Goal: Transaction & Acquisition: Purchase product/service

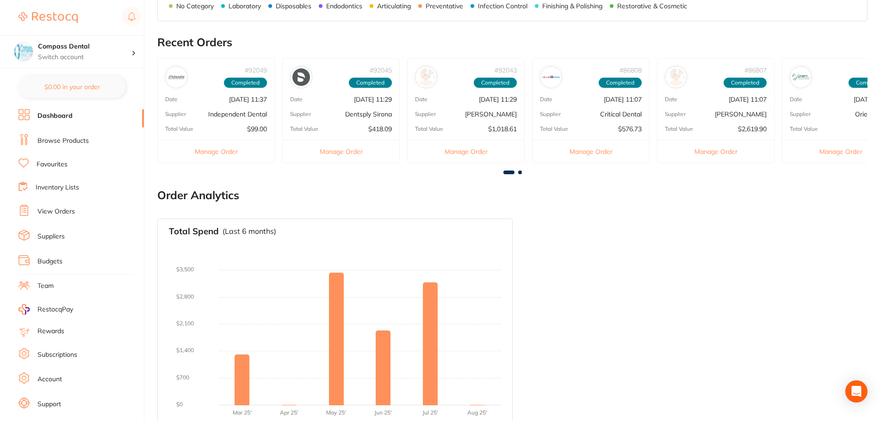
scroll to position [490, 0]
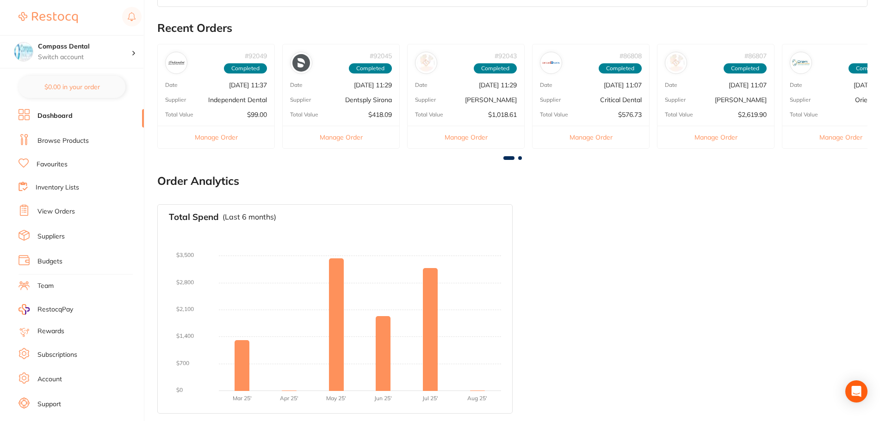
click at [82, 138] on link "Browse Products" at bounding box center [62, 140] width 51 height 9
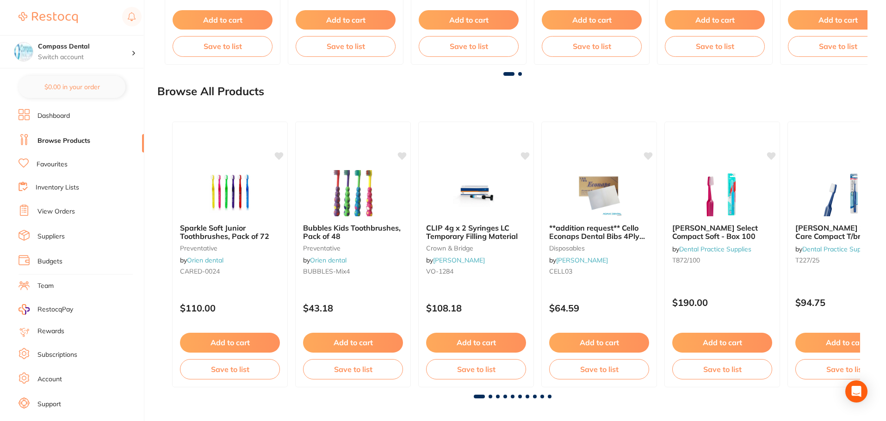
scroll to position [1022, 0]
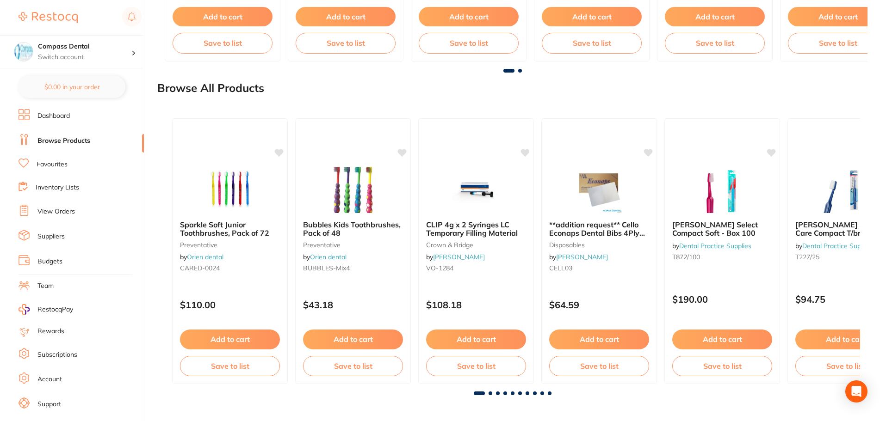
click at [51, 212] on link "View Orders" at bounding box center [55, 211] width 37 height 9
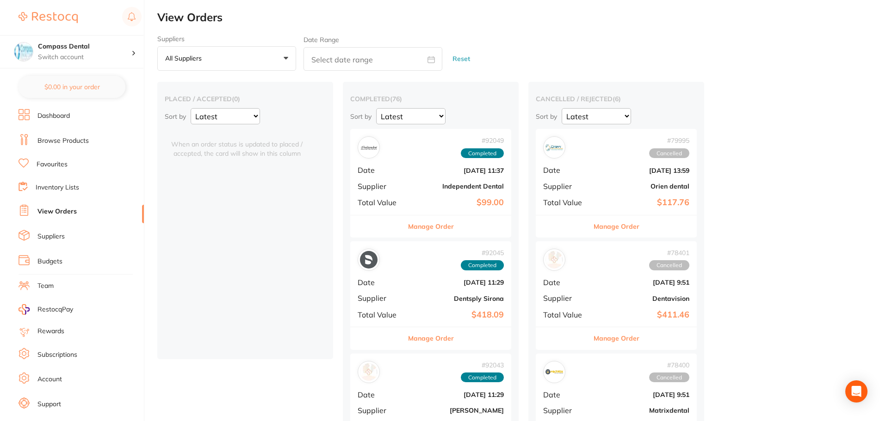
click at [52, 167] on link "Favourites" at bounding box center [52, 164] width 31 height 9
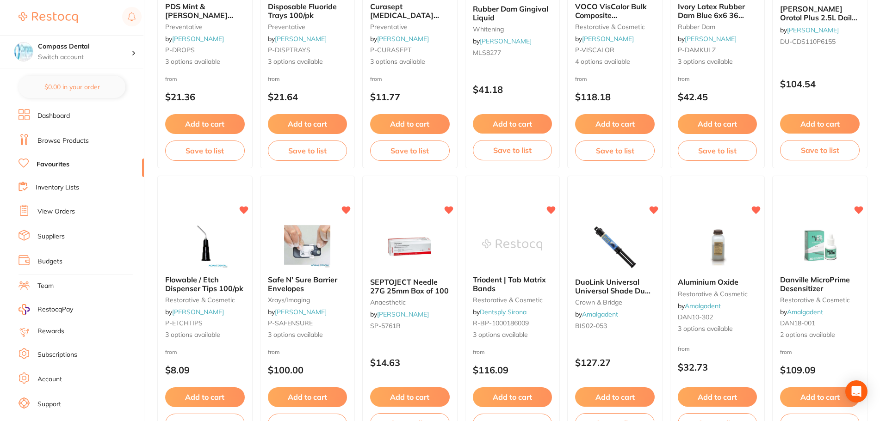
scroll to position [509, 0]
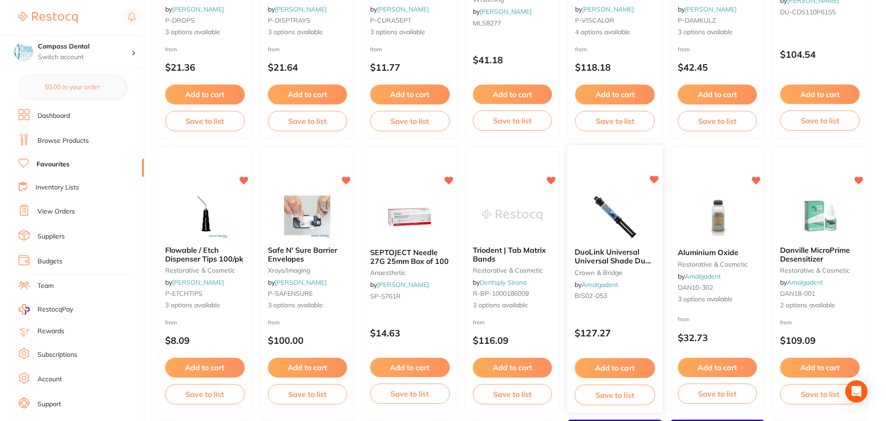
click at [622, 367] on button "Add to cart" at bounding box center [615, 369] width 80 height 20
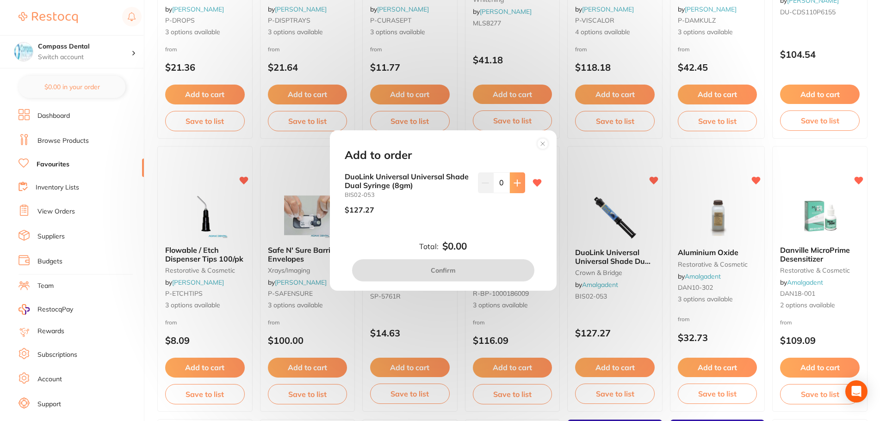
click at [515, 177] on button at bounding box center [517, 183] width 15 height 20
type input "1"
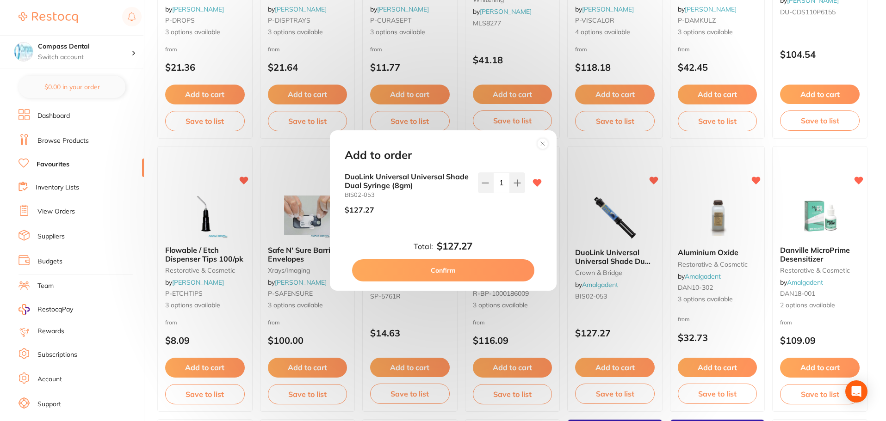
click at [463, 271] on button "Confirm" at bounding box center [443, 271] width 182 height 22
checkbox input "false"
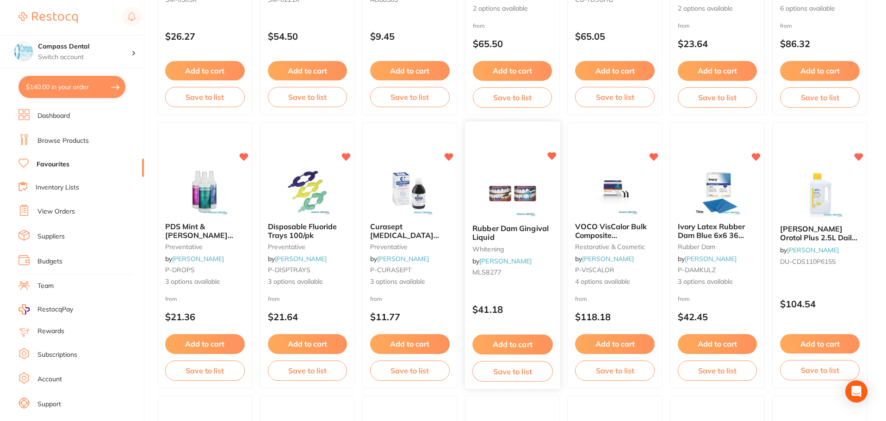
scroll to position [231, 0]
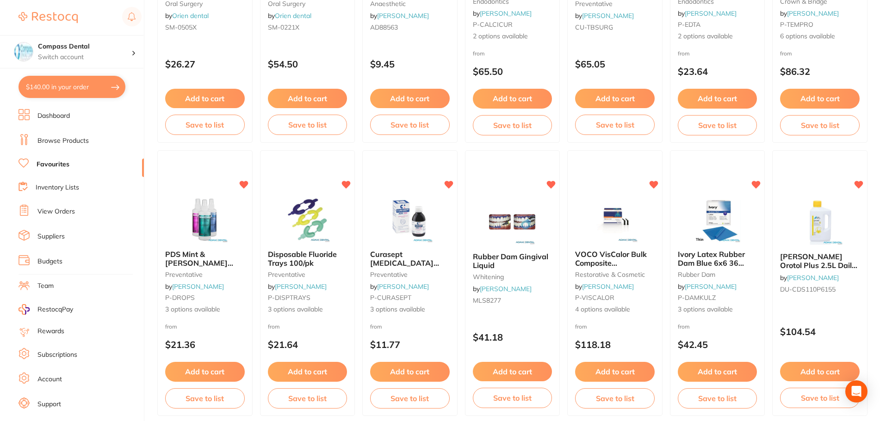
click at [204, 374] on button "Add to cart" at bounding box center [205, 371] width 80 height 19
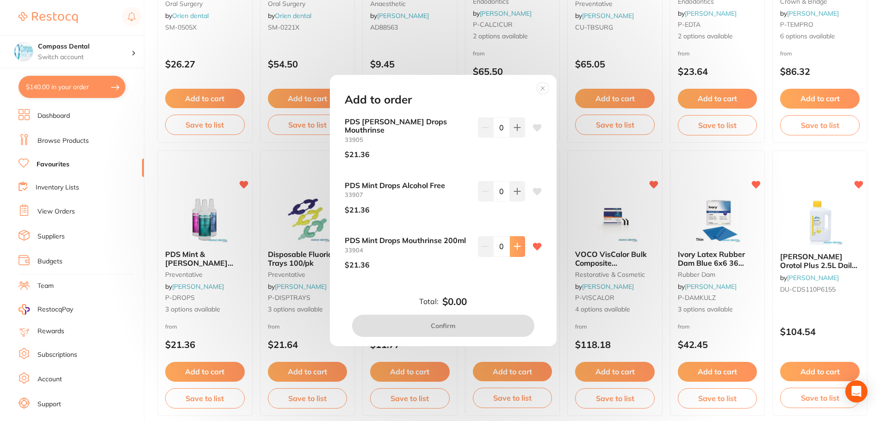
click at [514, 245] on icon at bounding box center [517, 246] width 7 height 7
click at [514, 244] on icon at bounding box center [517, 246] width 7 height 7
type input "2"
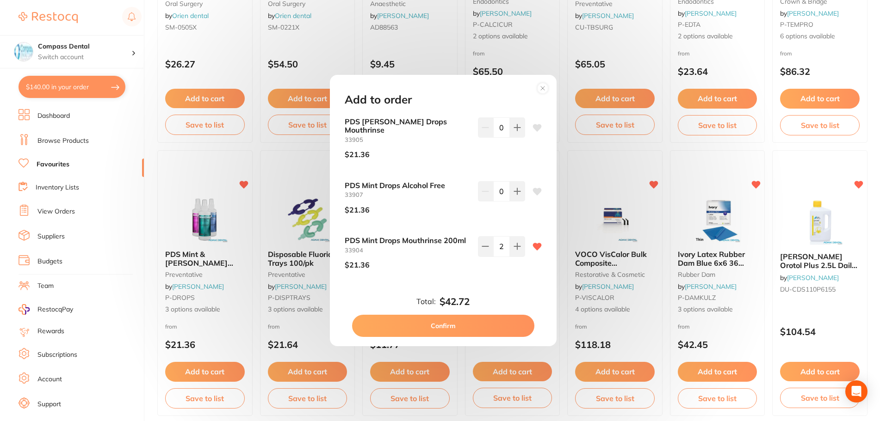
click at [467, 324] on button "Confirm" at bounding box center [443, 326] width 182 height 22
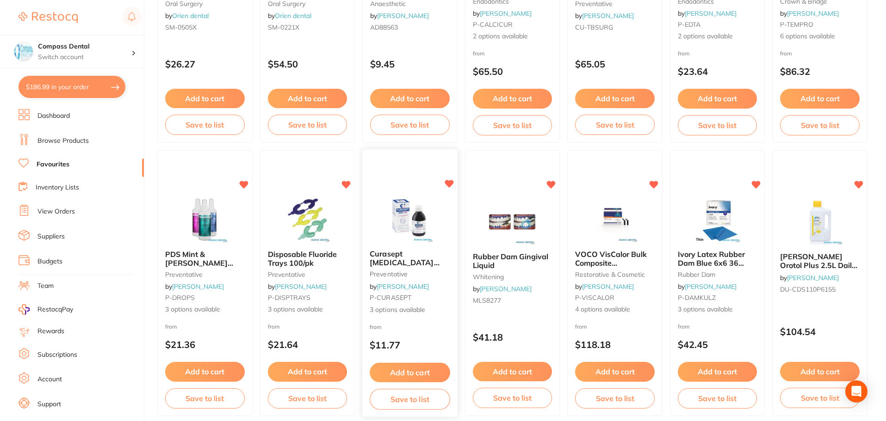
click at [422, 369] on button "Add to cart" at bounding box center [410, 373] width 80 height 20
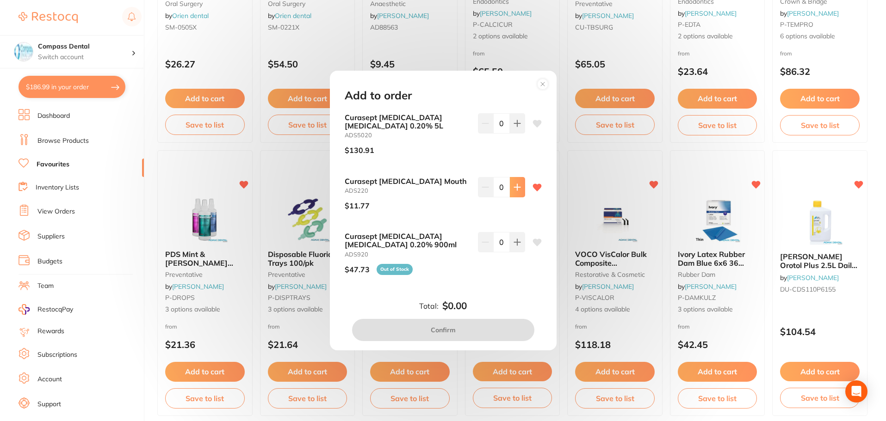
click at [518, 189] on icon at bounding box center [517, 187] width 7 height 7
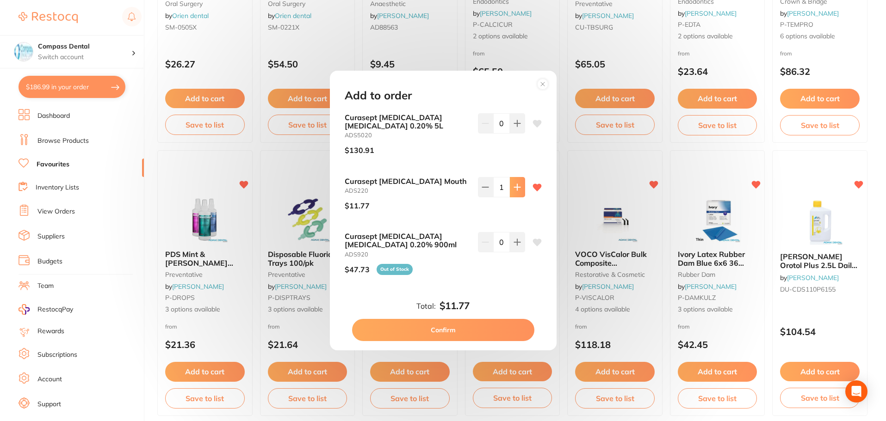
click at [518, 189] on icon at bounding box center [517, 187] width 7 height 7
click at [519, 191] on button at bounding box center [517, 187] width 15 height 20
click at [519, 190] on button at bounding box center [517, 187] width 15 height 20
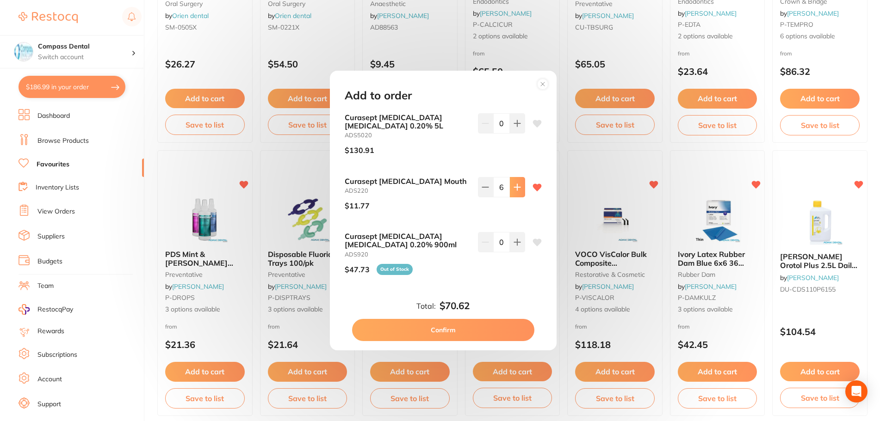
click at [519, 190] on button at bounding box center [517, 187] width 15 height 20
type input "10"
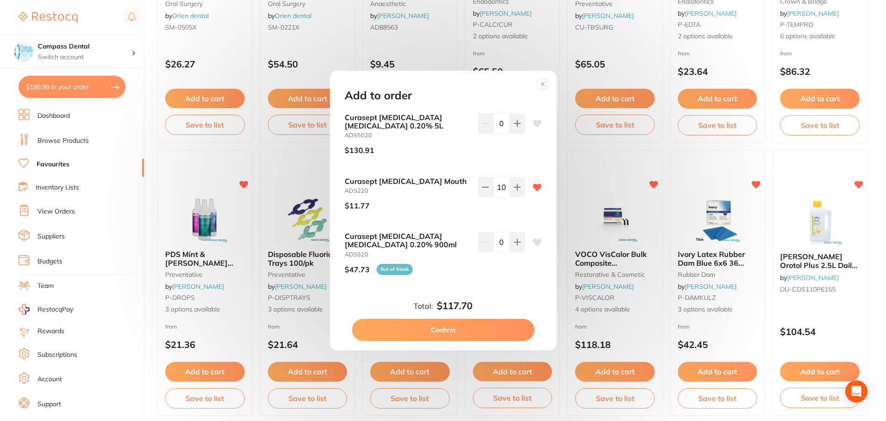
click at [483, 329] on button "Confirm" at bounding box center [443, 330] width 182 height 22
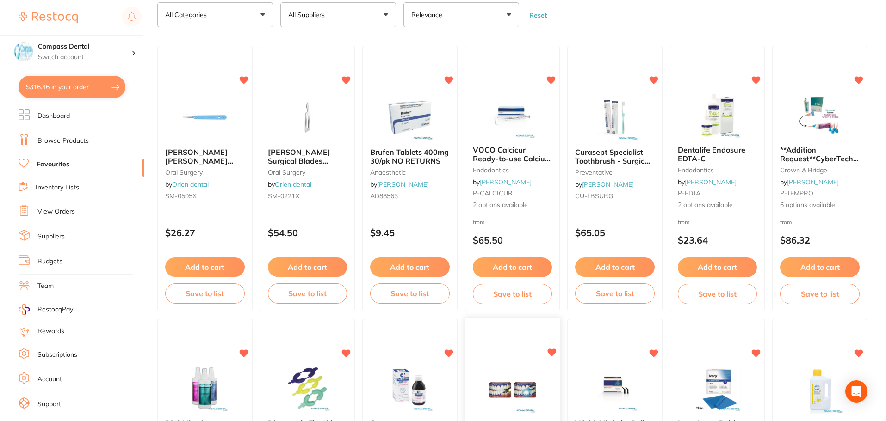
scroll to position [46, 0]
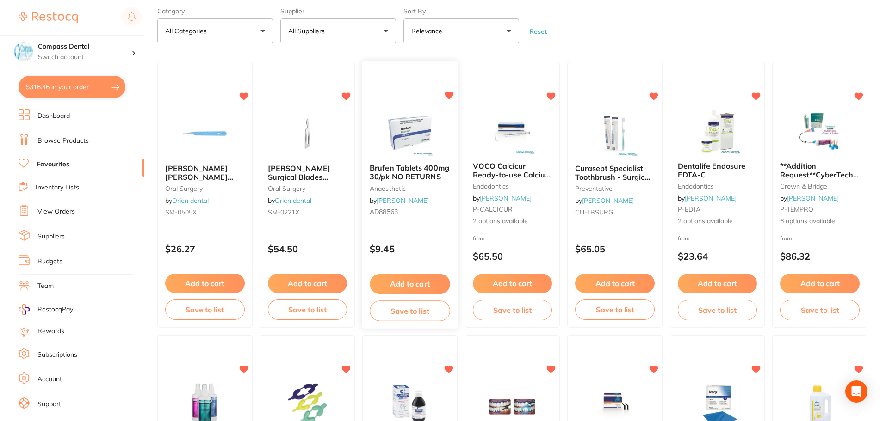
click at [416, 286] on button "Add to cart" at bounding box center [410, 284] width 80 height 20
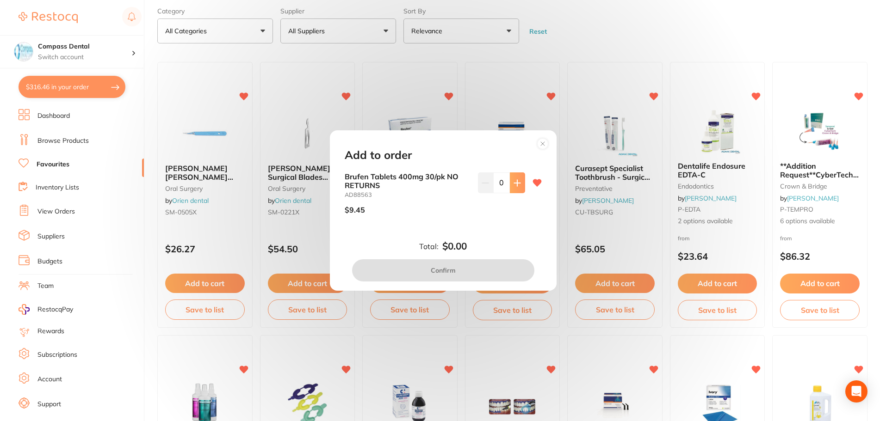
click at [512, 192] on button at bounding box center [517, 183] width 15 height 20
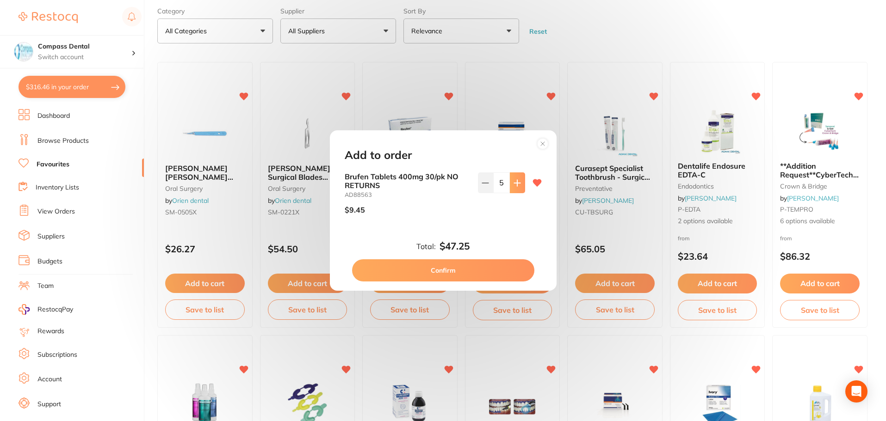
click at [512, 192] on button at bounding box center [517, 183] width 15 height 20
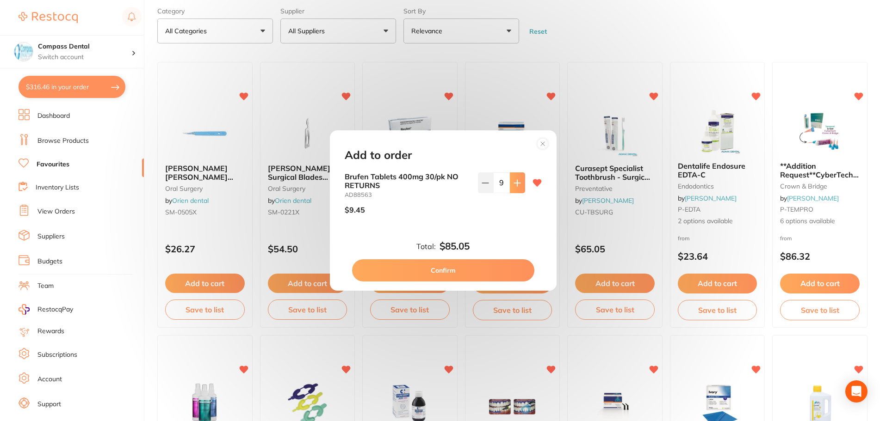
type input "10"
click at [485, 277] on button "Confirm" at bounding box center [443, 271] width 182 height 22
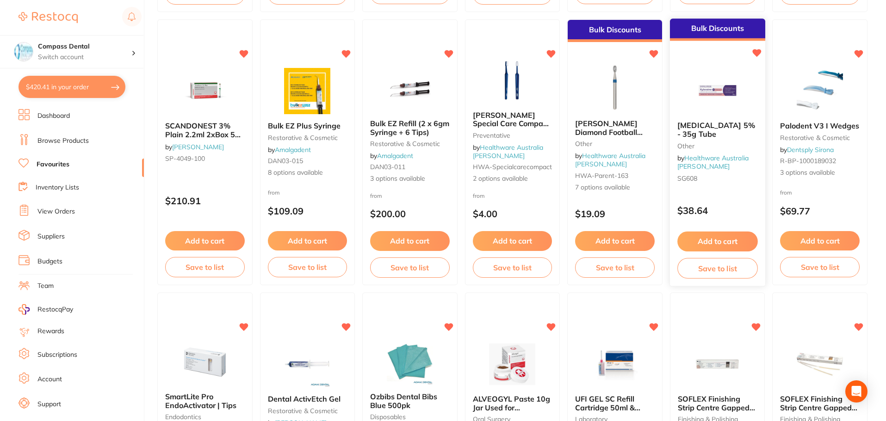
scroll to position [925, 0]
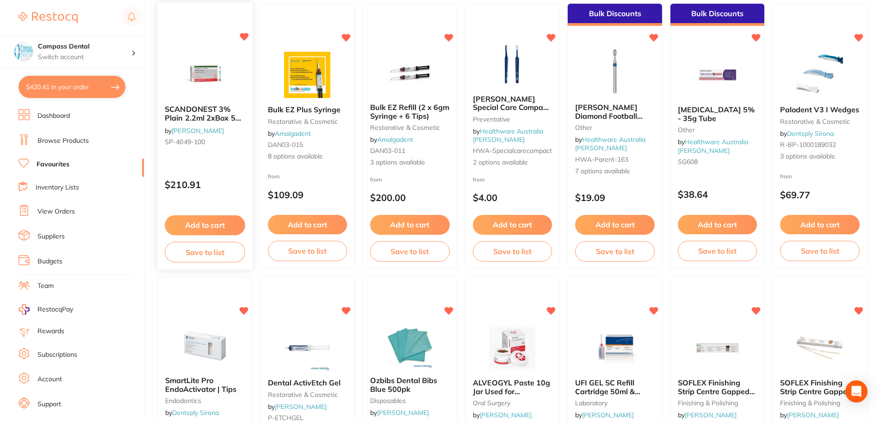
click at [196, 224] on button "Add to cart" at bounding box center [205, 226] width 80 height 20
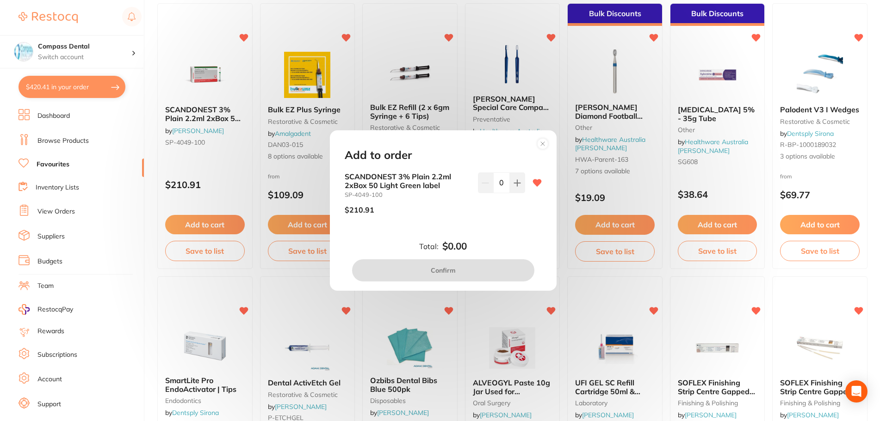
click at [539, 146] on circle at bounding box center [542, 143] width 11 height 11
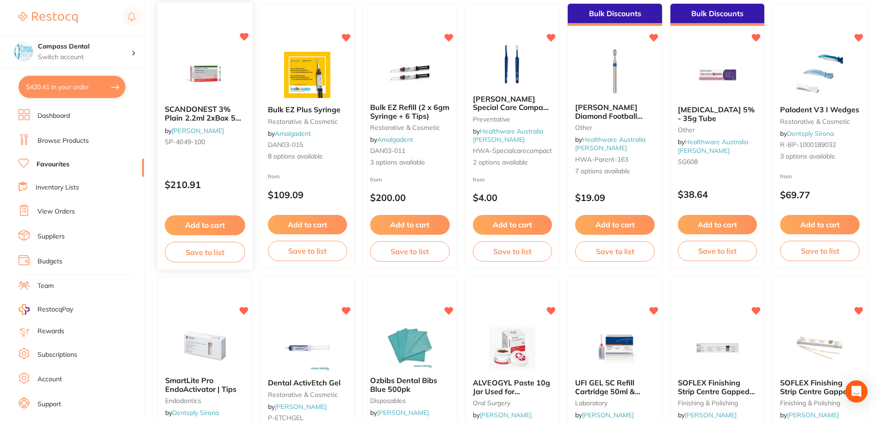
click at [206, 110] on span "SCANDONEST 3% Plain 2.2ml 2xBox 50 Light Green label" at bounding box center [203, 118] width 76 height 26
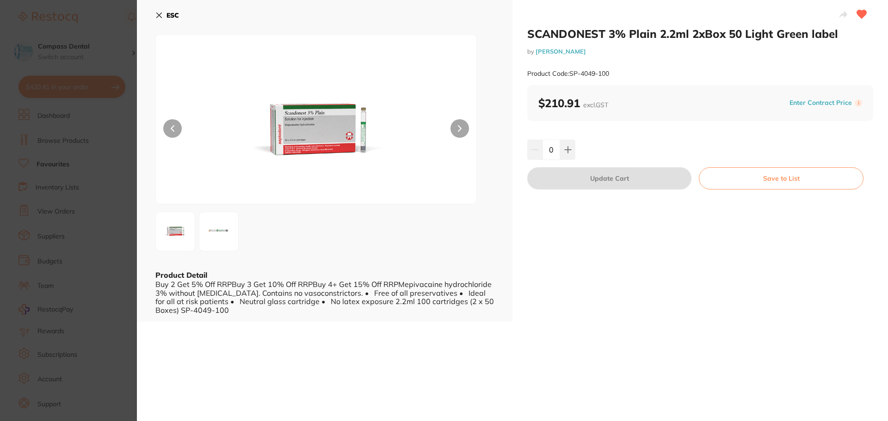
click at [155, 14] on icon at bounding box center [158, 15] width 7 height 7
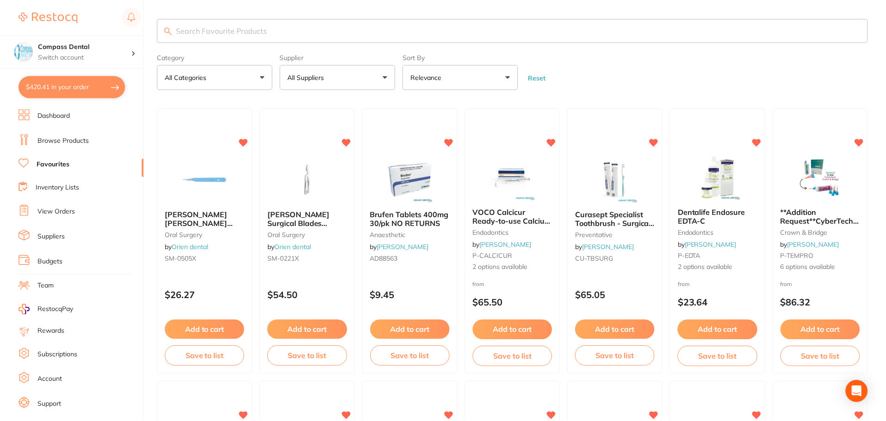
scroll to position [925, 0]
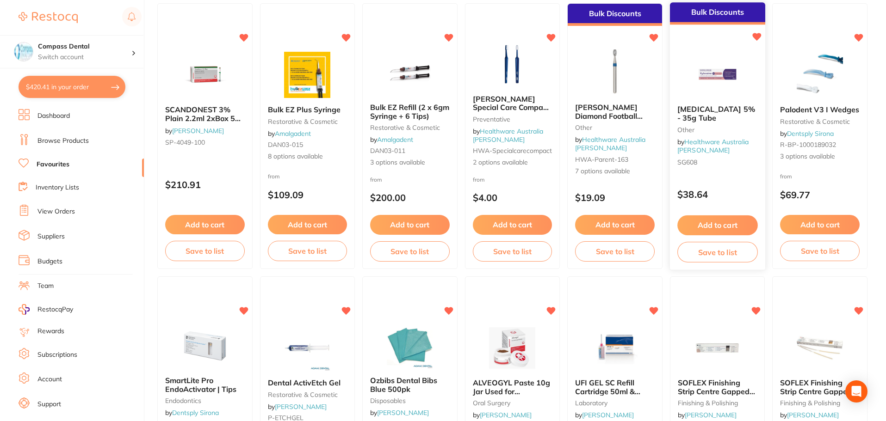
click at [705, 225] on button "Add to cart" at bounding box center [717, 226] width 80 height 20
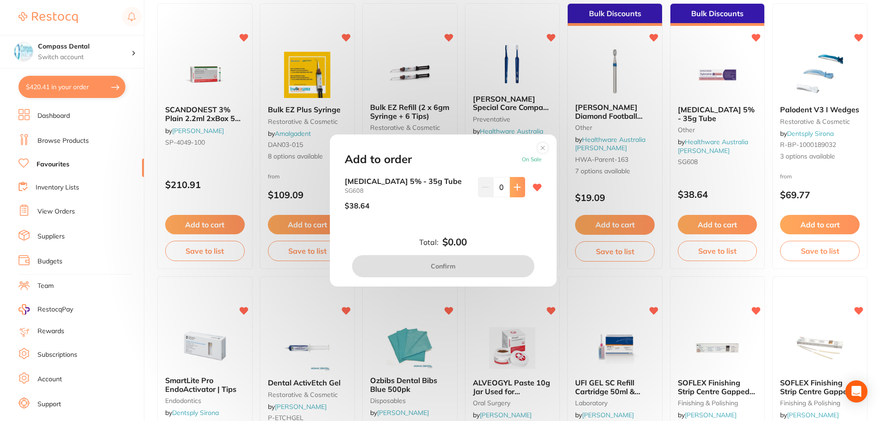
click at [514, 190] on icon at bounding box center [517, 187] width 7 height 7
type input "1"
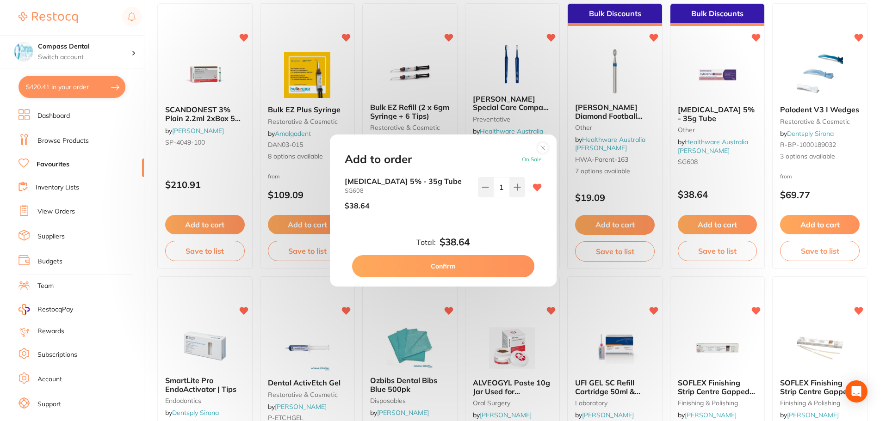
click at [470, 259] on button "Confirm" at bounding box center [443, 266] width 182 height 22
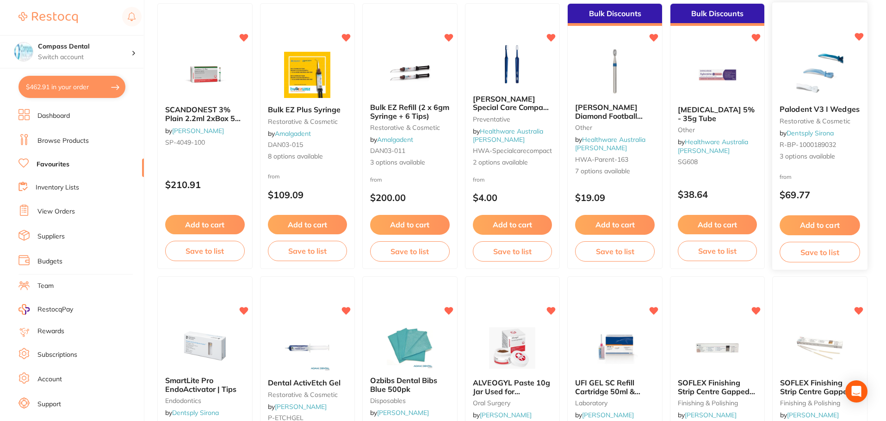
click at [803, 135] on link "Dentsply Sirona" at bounding box center [810, 134] width 47 height 8
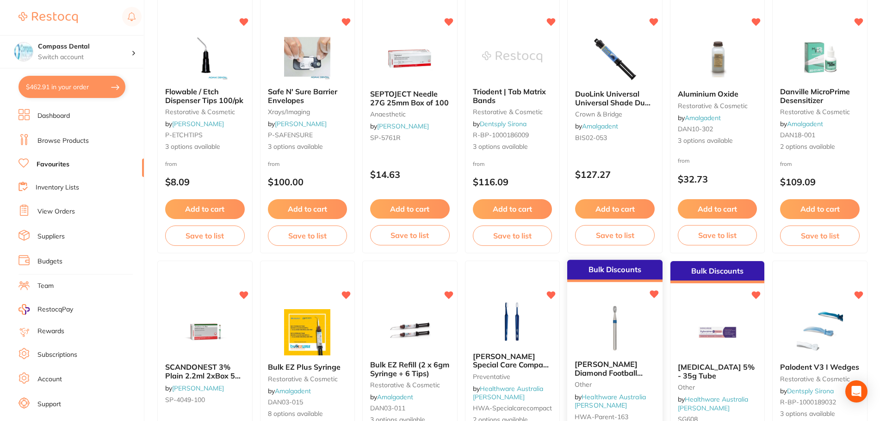
scroll to position [786, 0]
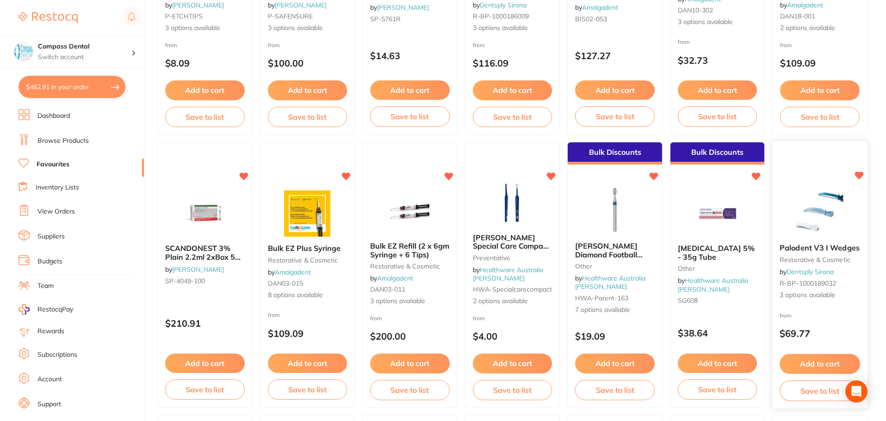
click at [824, 229] on img at bounding box center [820, 213] width 61 height 47
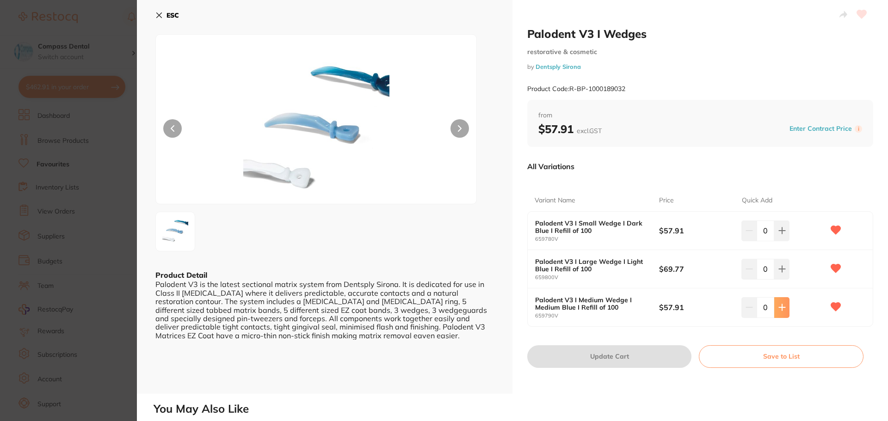
click at [781, 314] on button at bounding box center [781, 307] width 15 height 20
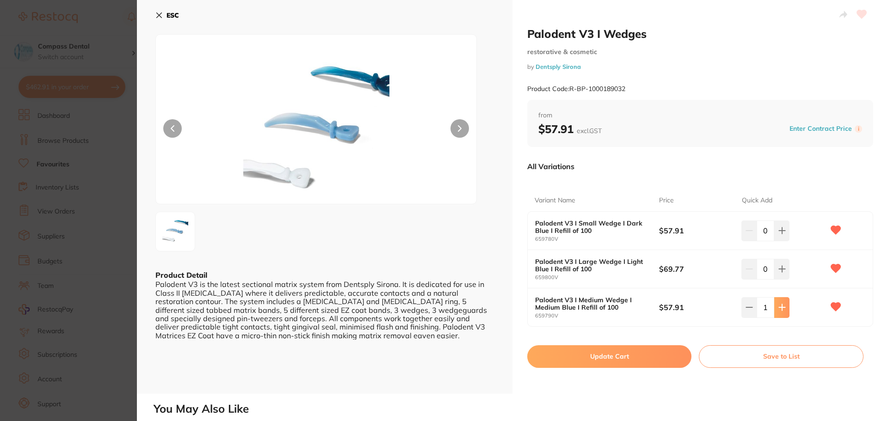
click at [781, 311] on icon at bounding box center [782, 307] width 7 height 7
type input "2"
click at [618, 356] on button "Update Cart" at bounding box center [609, 357] width 164 height 22
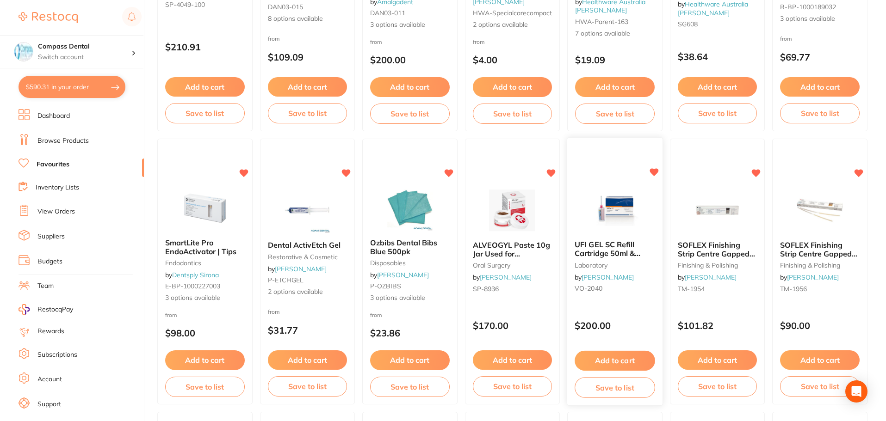
scroll to position [1064, 0]
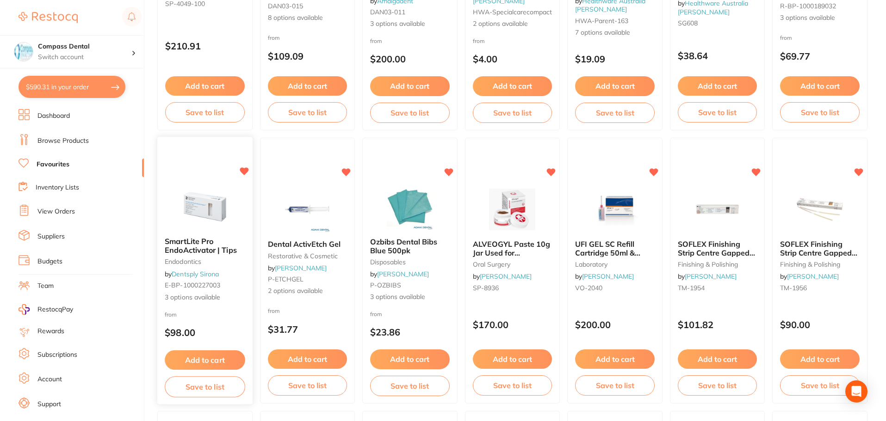
click at [223, 362] on button "Add to cart" at bounding box center [205, 361] width 80 height 20
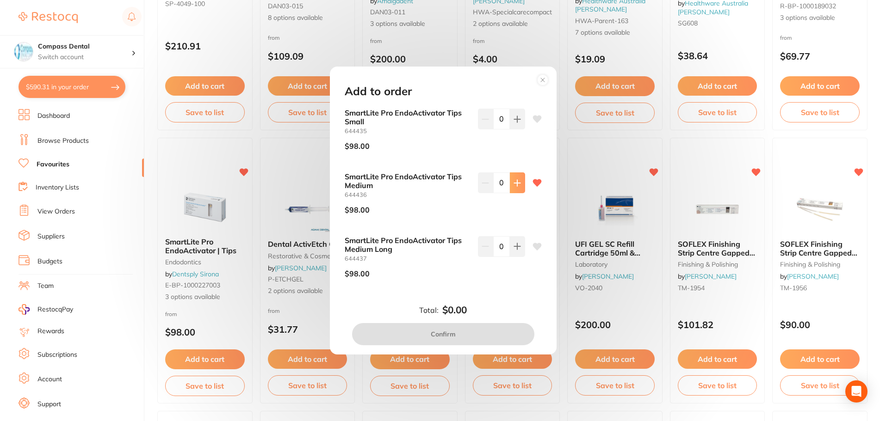
click at [517, 181] on icon at bounding box center [517, 183] width 7 height 7
type input "1"
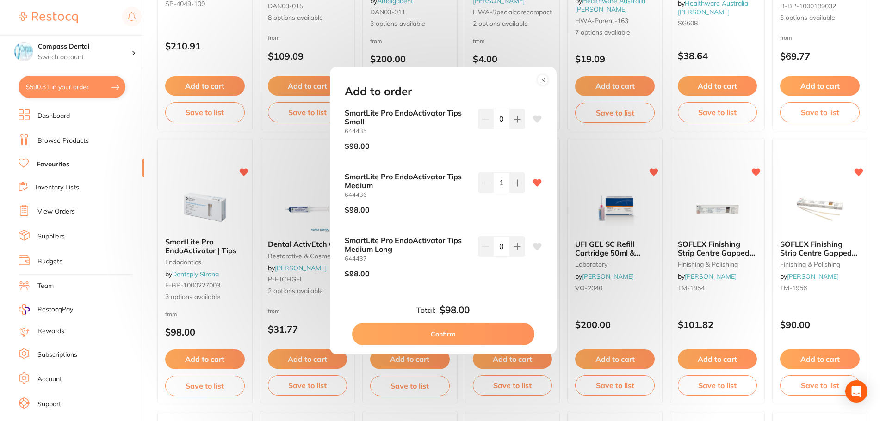
click at [467, 334] on button "Confirm" at bounding box center [443, 334] width 182 height 22
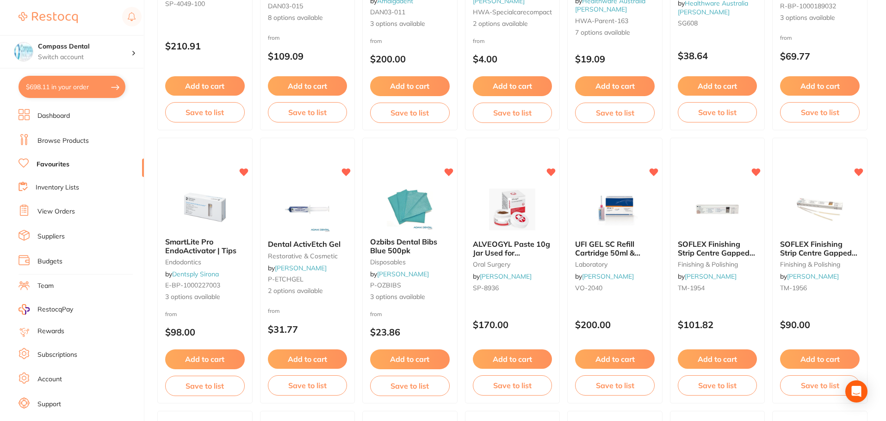
click at [821, 249] on span "SOFLEX Finishing Strip Centre Gapped Fine/Super Fine Pk 100" at bounding box center [818, 257] width 77 height 35
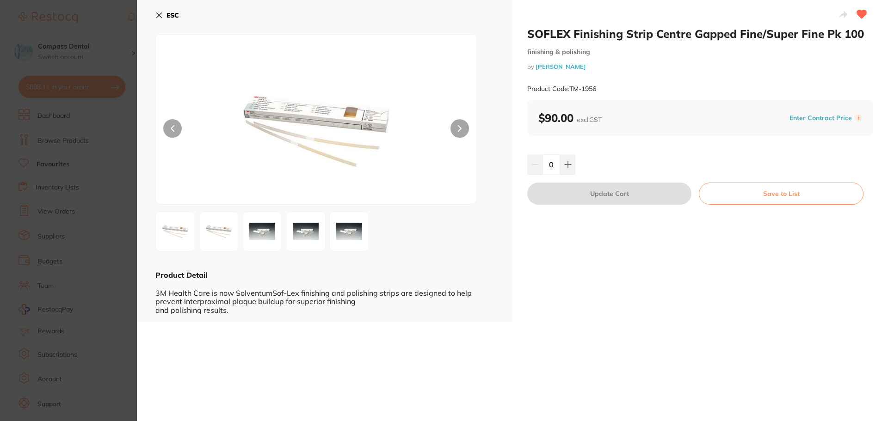
click at [453, 130] on button at bounding box center [460, 128] width 19 height 19
click at [562, 165] on button at bounding box center [567, 165] width 15 height 20
type input "1"
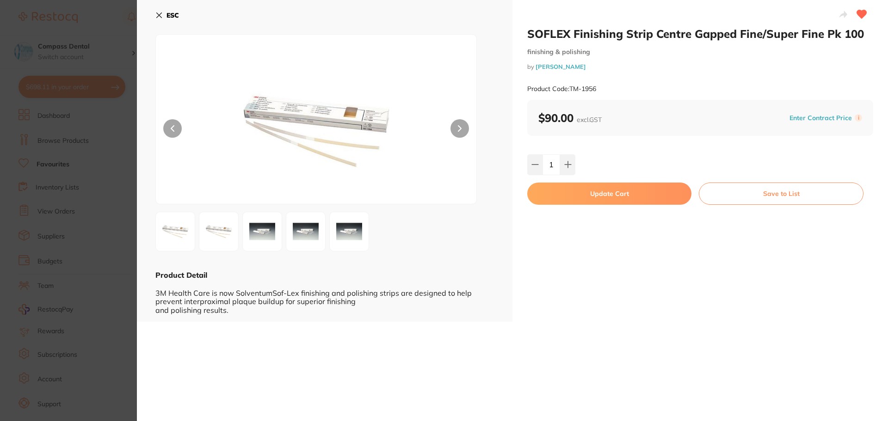
click at [627, 32] on h2 "SOFLEX Finishing Strip Centre Gapped Fine/Super Fine Pk 100" at bounding box center [700, 34] width 346 height 14
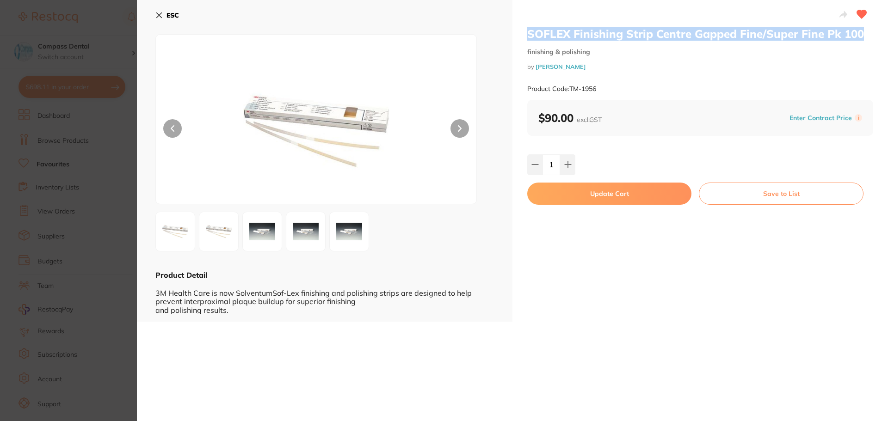
drag, startPoint x: 527, startPoint y: 29, endPoint x: 860, endPoint y: 31, distance: 332.6
click at [860, 31] on h2 "SOFLEX Finishing Strip Centre Gapped Fine/Super Fine Pk 100" at bounding box center [700, 34] width 346 height 14
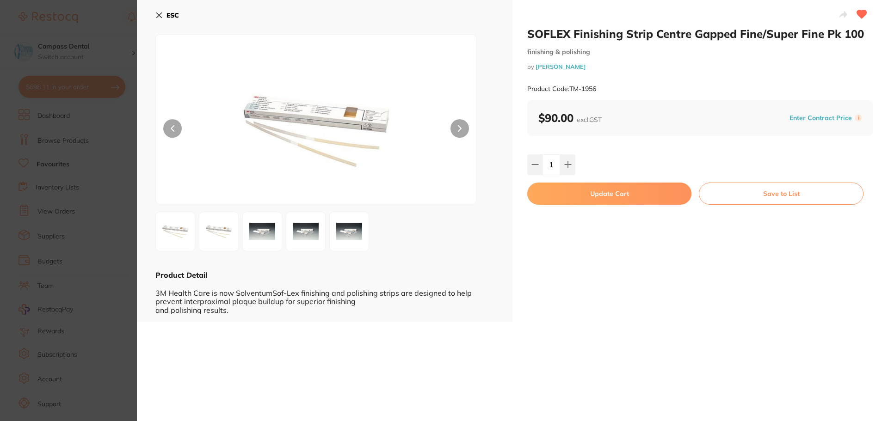
drag, startPoint x: 852, startPoint y: 32, endPoint x: 617, endPoint y: 62, distance: 236.9
click at [617, 62] on div "SOFLEX Finishing Strip Centre Gapped Fine/Super Fine Pk 100 finishing & polishi…" at bounding box center [700, 63] width 346 height 73
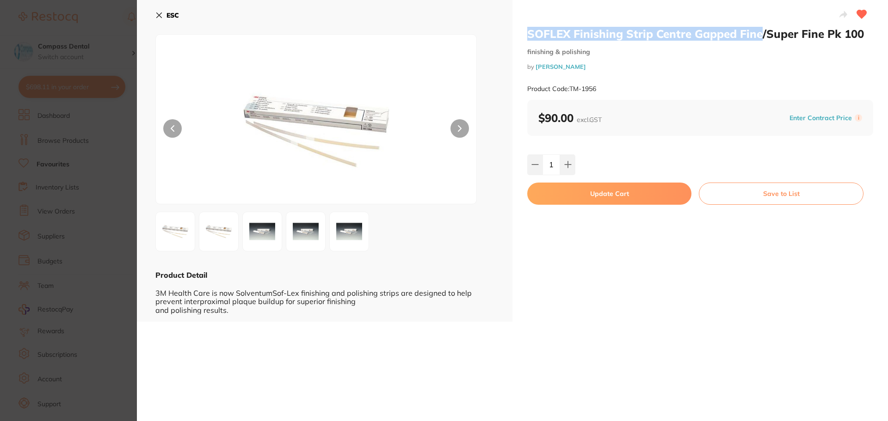
drag, startPoint x: 527, startPoint y: 33, endPoint x: 758, endPoint y: 28, distance: 230.4
click at [758, 28] on h2 "SOFLEX Finishing Strip Centre Gapped Fine/Super Fine Pk 100" at bounding box center [700, 34] width 346 height 14
copy h2 "SOFLEX Finishing Strip Centre Gapped Fine"
click at [159, 14] on icon at bounding box center [158, 15] width 7 height 7
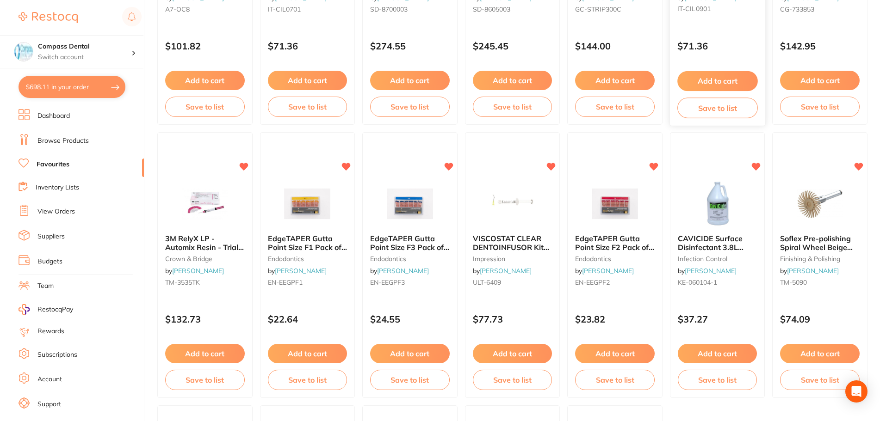
scroll to position [1619, 0]
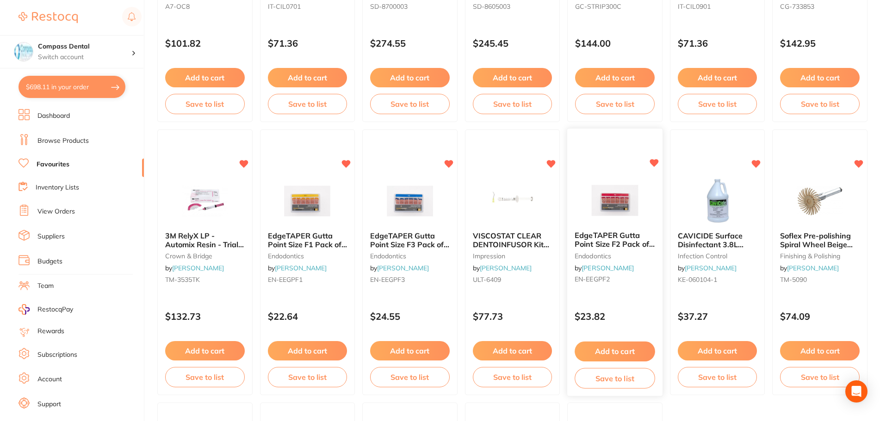
click at [615, 355] on button "Add to cart" at bounding box center [615, 352] width 80 height 20
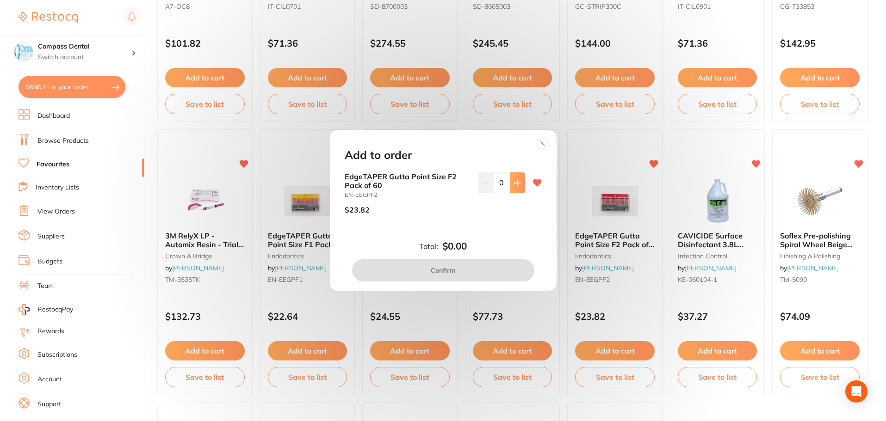
click at [516, 183] on icon at bounding box center [517, 183] width 6 height 6
type input "1"
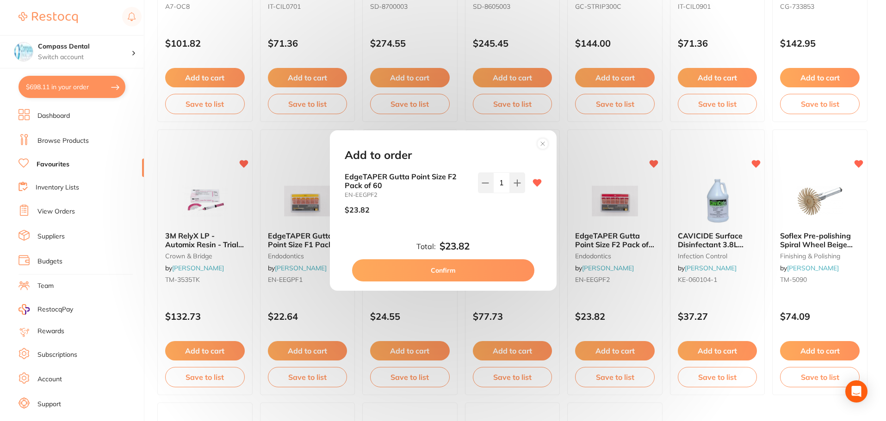
click at [485, 272] on button "Confirm" at bounding box center [443, 271] width 182 height 22
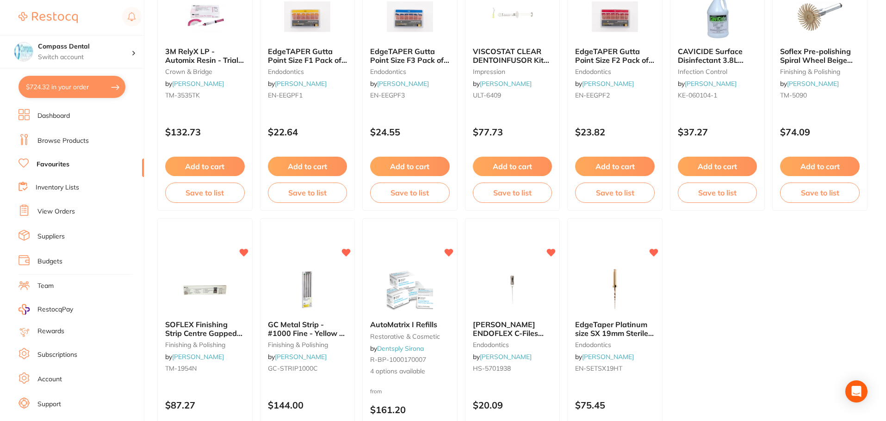
scroll to position [1804, 0]
click at [193, 320] on span "SOFLEX Finishing Strip Centre Gapped Coarse/Medium Pk of 100" at bounding box center [204, 337] width 78 height 35
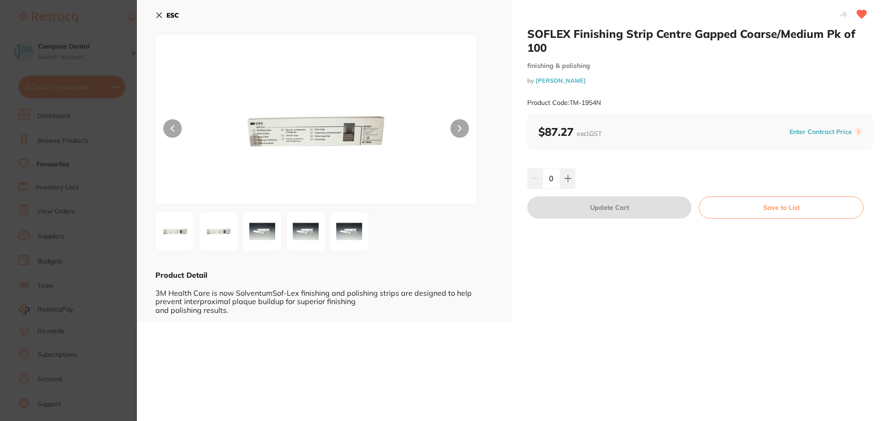
click at [456, 127] on button at bounding box center [460, 128] width 19 height 19
click at [458, 126] on icon at bounding box center [460, 128] width 4 height 6
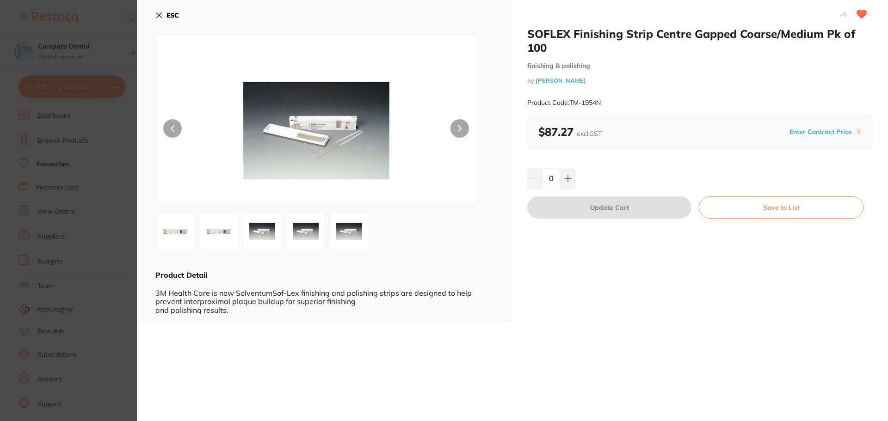
click at [458, 126] on icon at bounding box center [460, 128] width 4 height 6
click at [178, 130] on button at bounding box center [172, 128] width 19 height 19
click at [255, 241] on img at bounding box center [262, 231] width 33 height 33
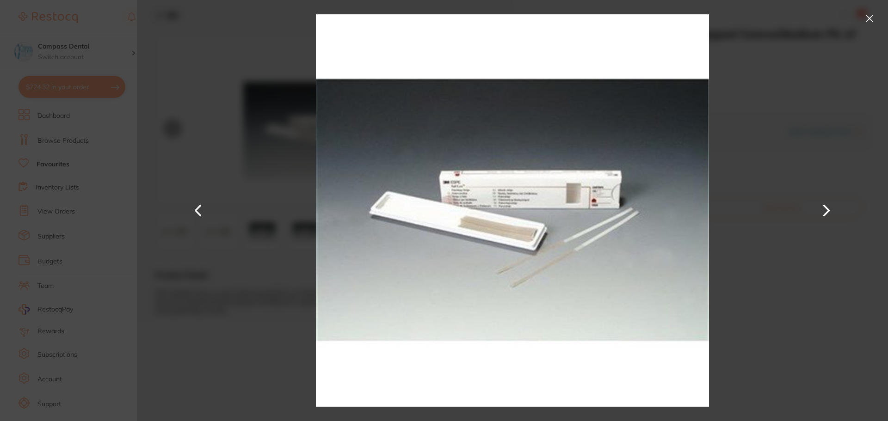
click at [872, 14] on button at bounding box center [869, 18] width 15 height 15
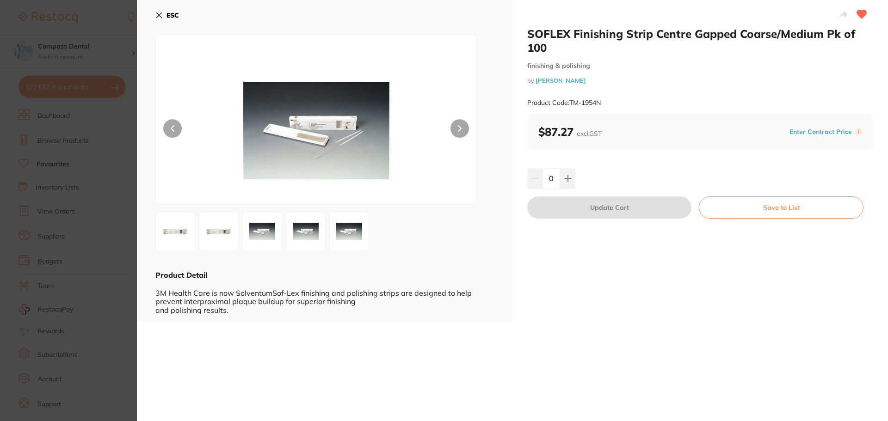
click at [159, 11] on button "ESC" at bounding box center [167, 15] width 24 height 16
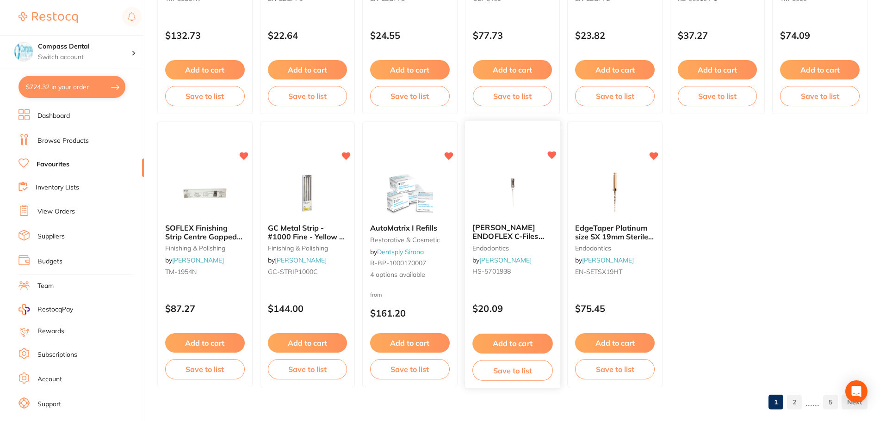
scroll to position [1915, 0]
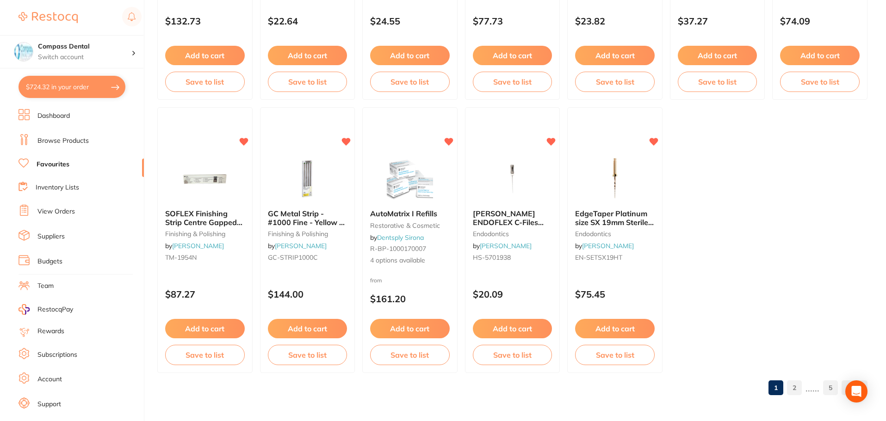
click at [800, 393] on link "2" at bounding box center [794, 388] width 15 height 19
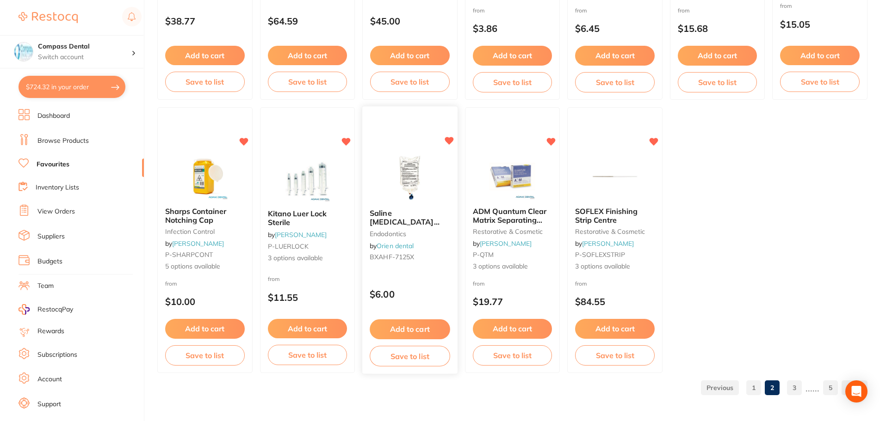
click at [408, 221] on span "Saline [MEDICAL_DATA] 0.9%, 500ml I.V Bag" at bounding box center [406, 222] width 72 height 26
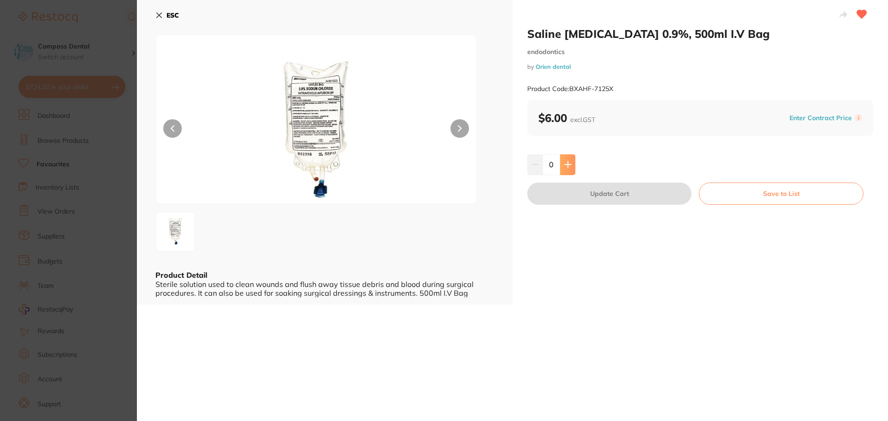
click at [564, 167] on icon at bounding box center [567, 164] width 7 height 7
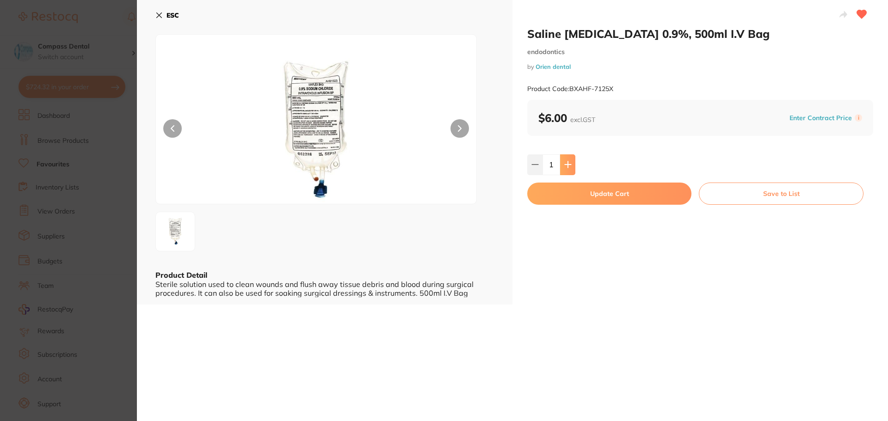
click at [564, 167] on icon at bounding box center [567, 164] width 7 height 7
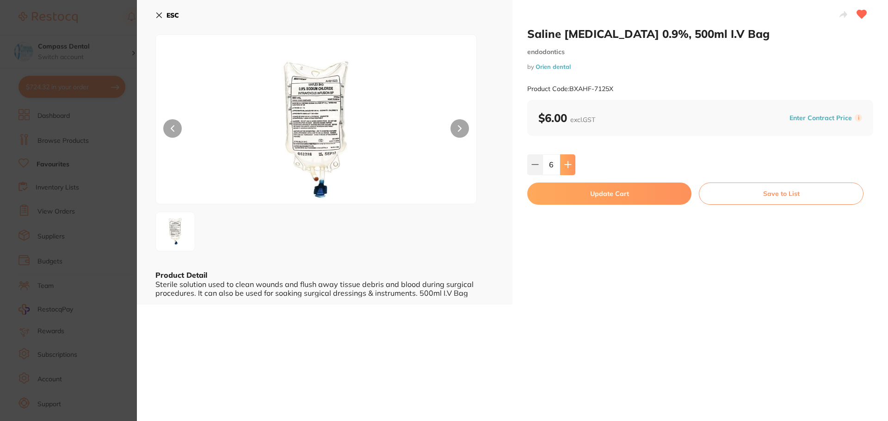
click at [564, 167] on icon at bounding box center [567, 164] width 7 height 7
type input "10"
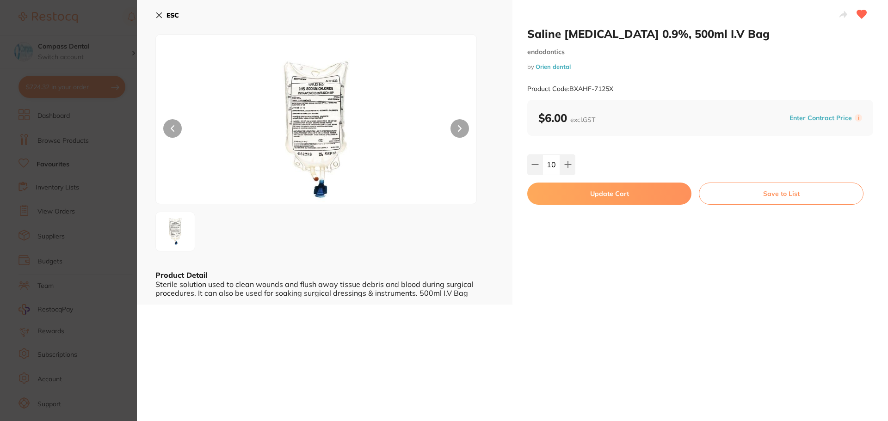
click at [564, 197] on button "Update Cart" at bounding box center [609, 194] width 164 height 22
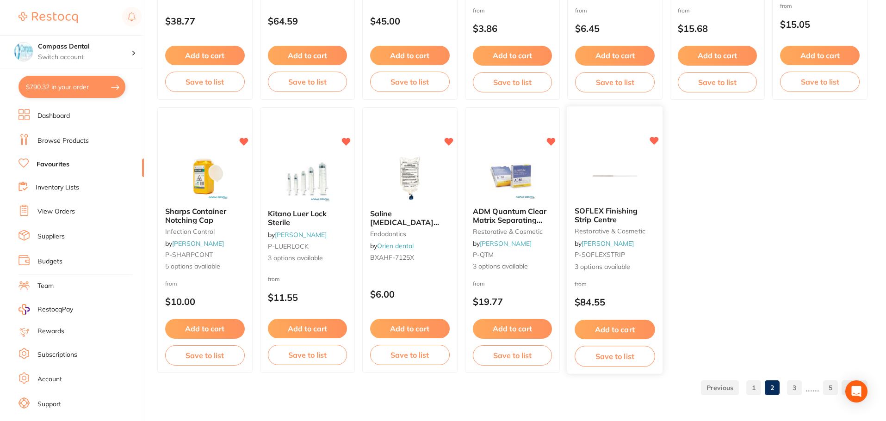
click at [622, 212] on span "SOFLEX Finishing Strip Centre" at bounding box center [606, 215] width 63 height 18
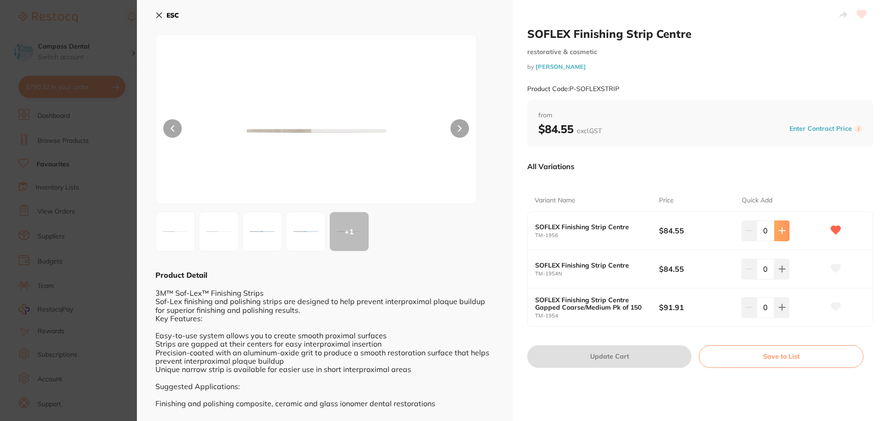
click at [781, 233] on icon at bounding box center [782, 230] width 7 height 7
type input "1"
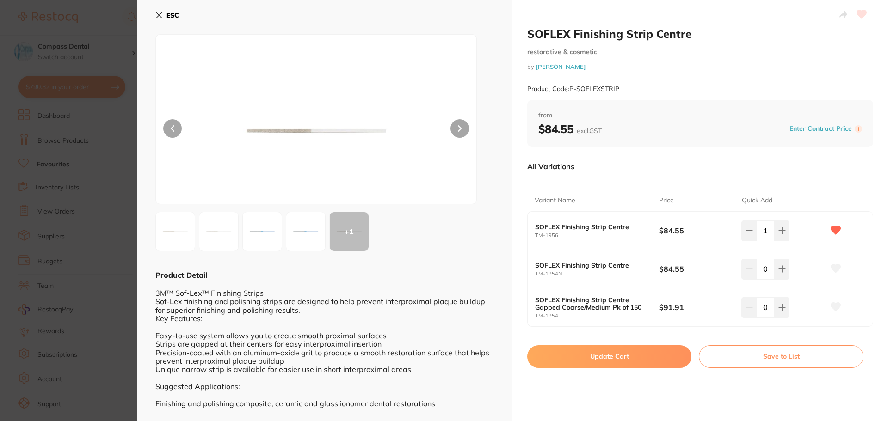
click at [638, 354] on button "Update Cart" at bounding box center [609, 357] width 164 height 22
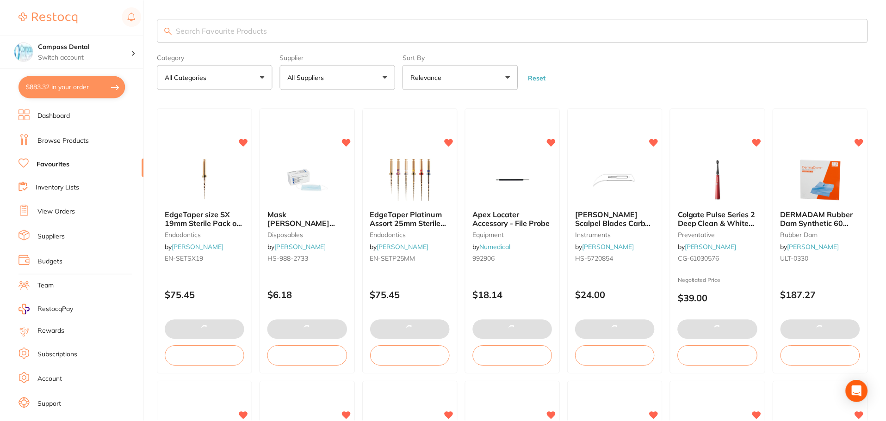
scroll to position [1915, 0]
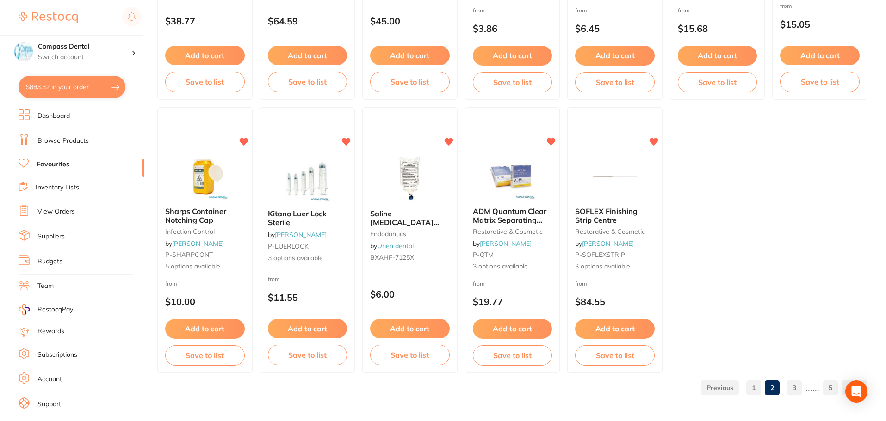
click at [799, 391] on link "3" at bounding box center [794, 388] width 15 height 19
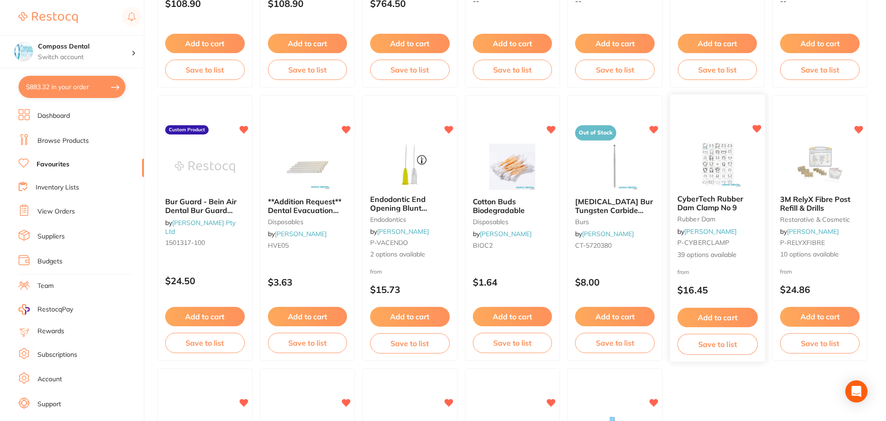
scroll to position [1637, 0]
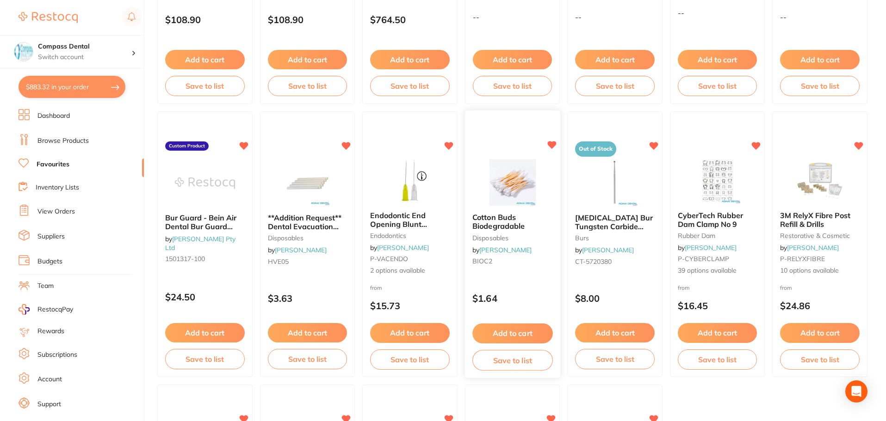
click at [523, 332] on button "Add to cart" at bounding box center [512, 334] width 80 height 20
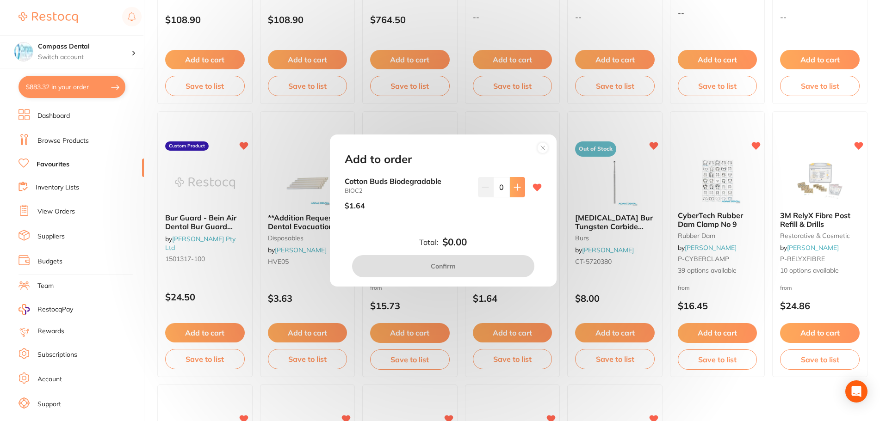
click at [514, 190] on icon at bounding box center [517, 187] width 7 height 7
type input "1"
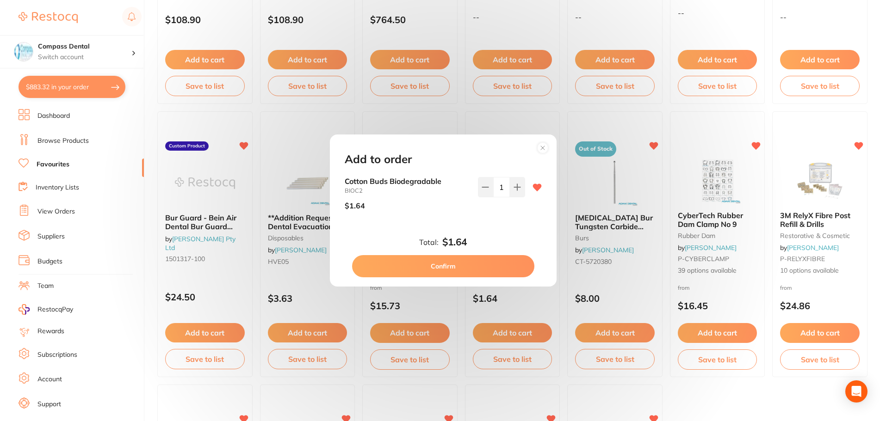
click at [464, 268] on button "Confirm" at bounding box center [443, 266] width 182 height 22
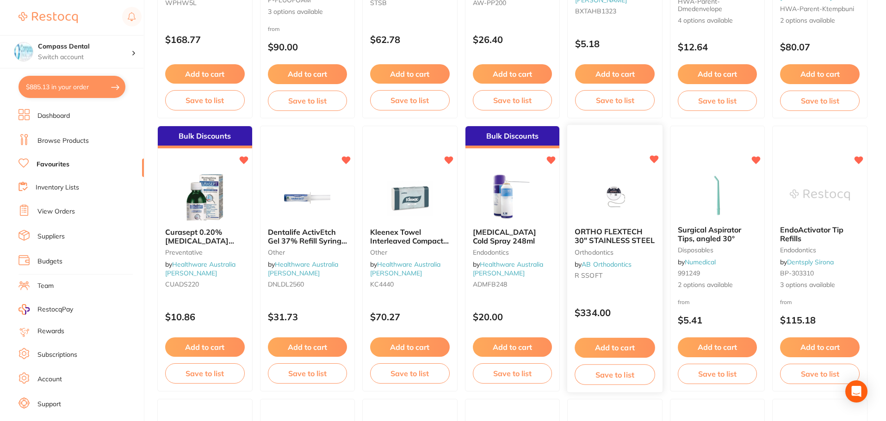
scroll to position [527, 0]
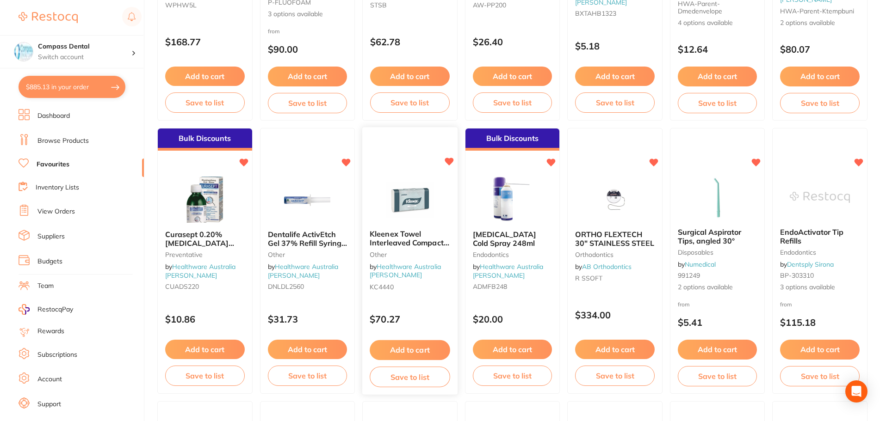
click at [401, 345] on button "Add to cart" at bounding box center [410, 351] width 80 height 20
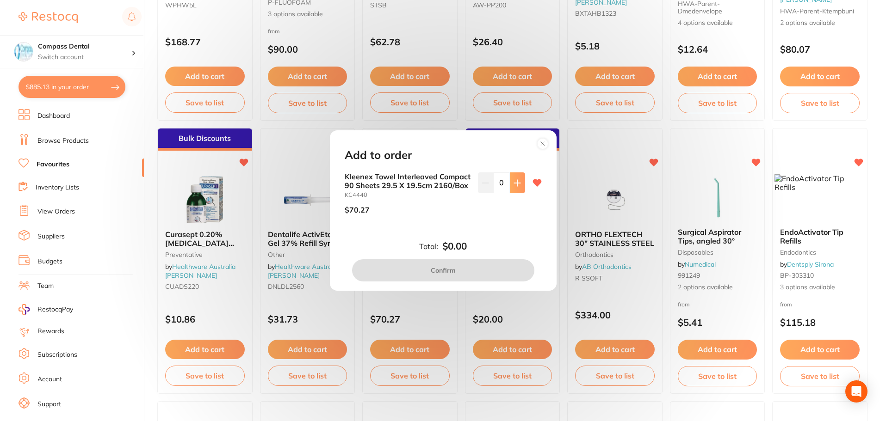
click at [513, 184] on button at bounding box center [517, 183] width 15 height 20
type input "1"
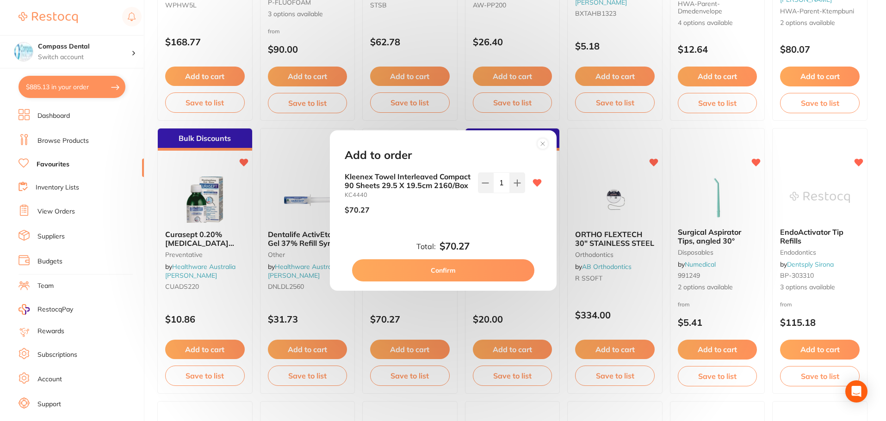
click at [451, 277] on button "Confirm" at bounding box center [443, 271] width 182 height 22
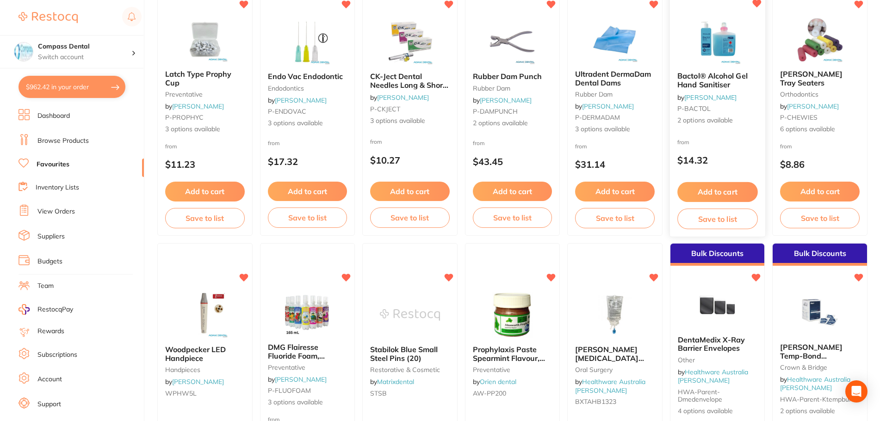
scroll to position [111, 0]
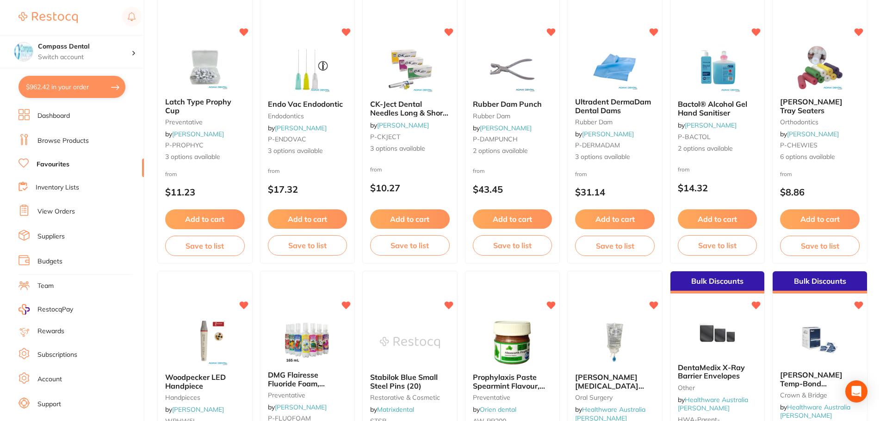
drag, startPoint x: 424, startPoint y: 143, endPoint x: 427, endPoint y: 166, distance: 22.4
click at [425, 144] on div "CK-Ject Dental Needles Long & Short 27G 30G 100/pk by [PERSON_NAME] P-CKJECT 3 …" at bounding box center [410, 127] width 94 height 68
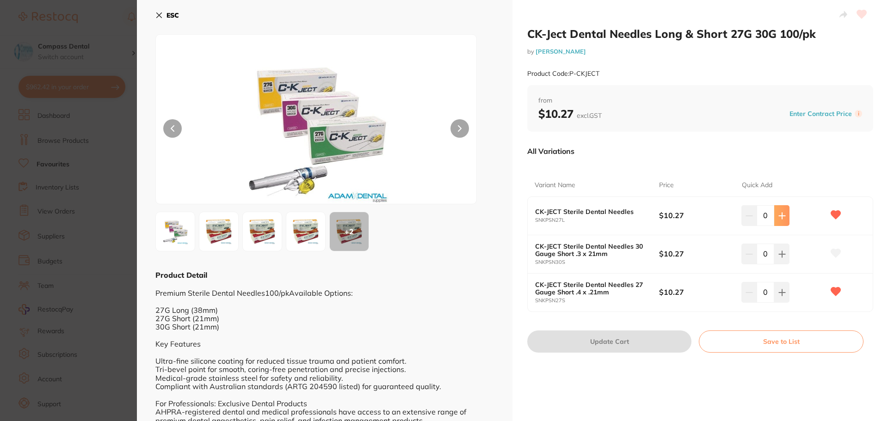
click at [781, 219] on icon at bounding box center [782, 215] width 7 height 7
type input "1"
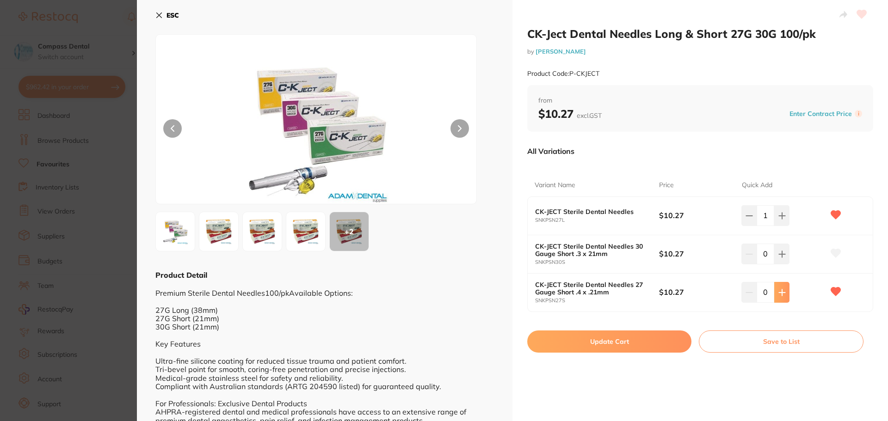
click at [779, 292] on icon at bounding box center [782, 292] width 7 height 7
type input "1"
click at [622, 346] on button "Update Cart" at bounding box center [609, 342] width 164 height 22
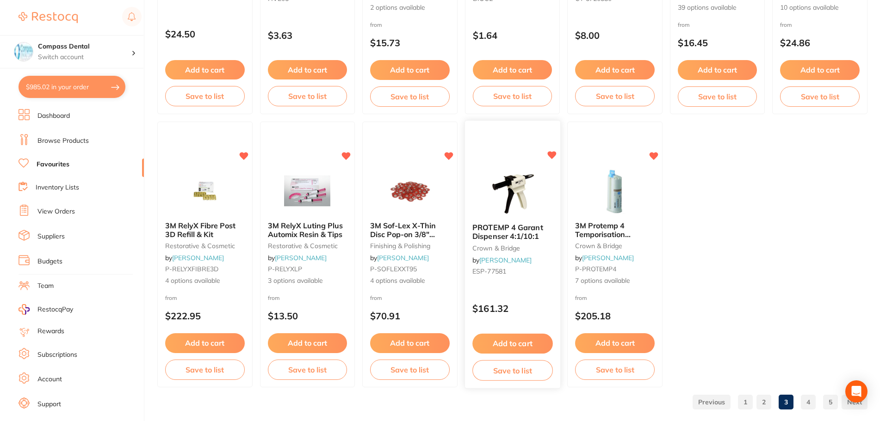
scroll to position [1915, 0]
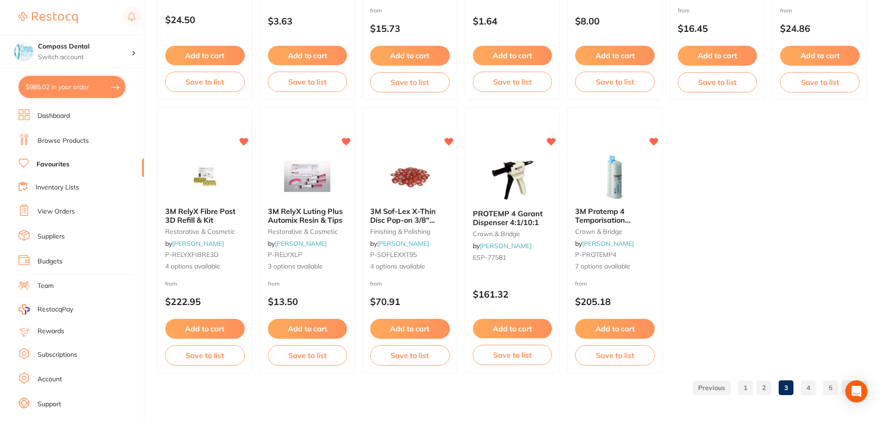
click at [813, 388] on link "4" at bounding box center [808, 388] width 15 height 19
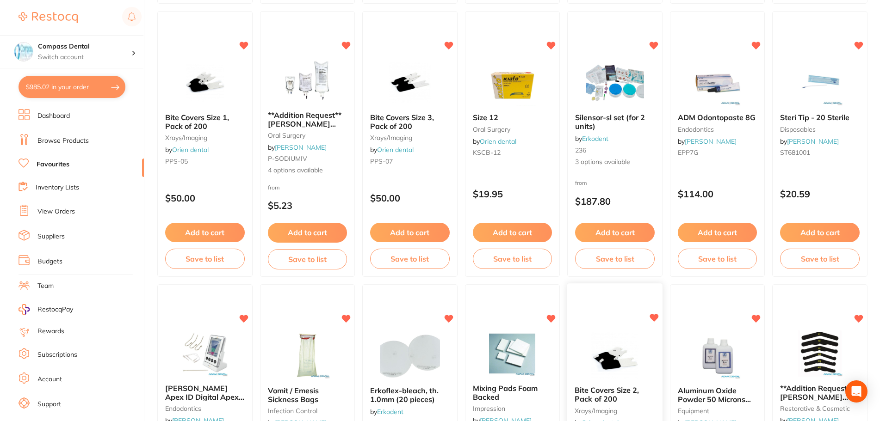
scroll to position [1175, 0]
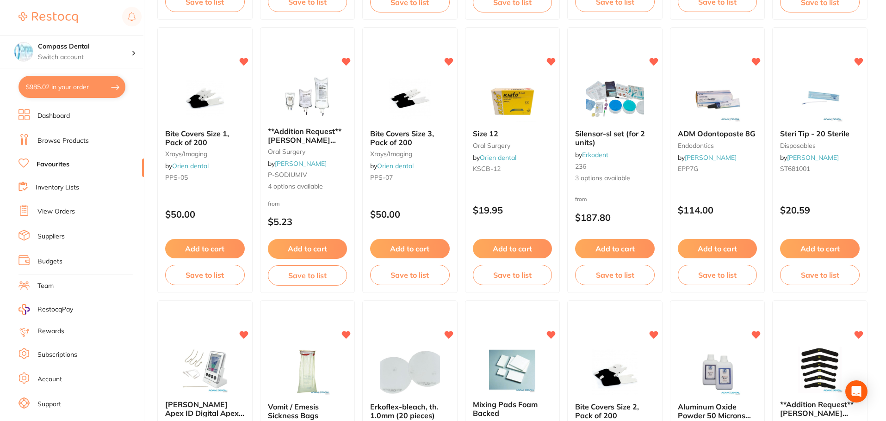
click at [709, 243] on button "Add to cart" at bounding box center [718, 248] width 80 height 19
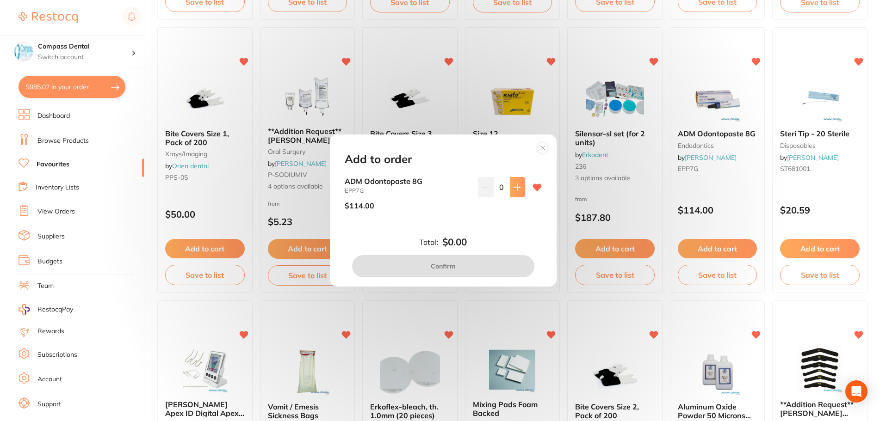
click at [514, 193] on button at bounding box center [517, 187] width 15 height 20
type input "1"
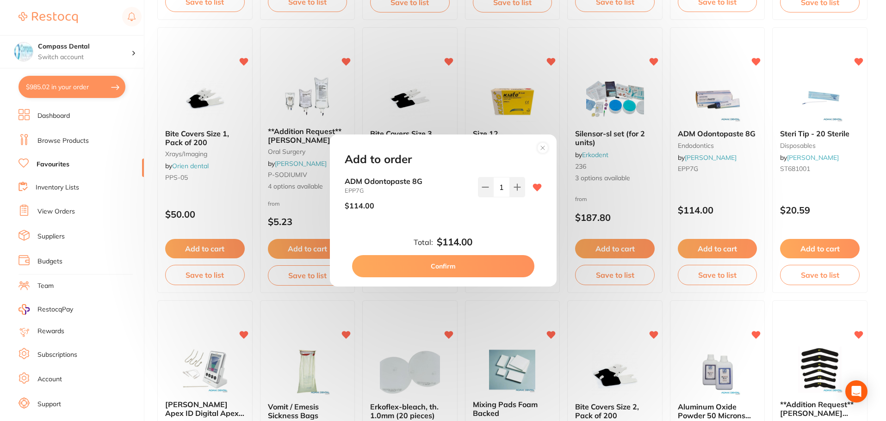
click at [489, 266] on button "Confirm" at bounding box center [443, 266] width 182 height 22
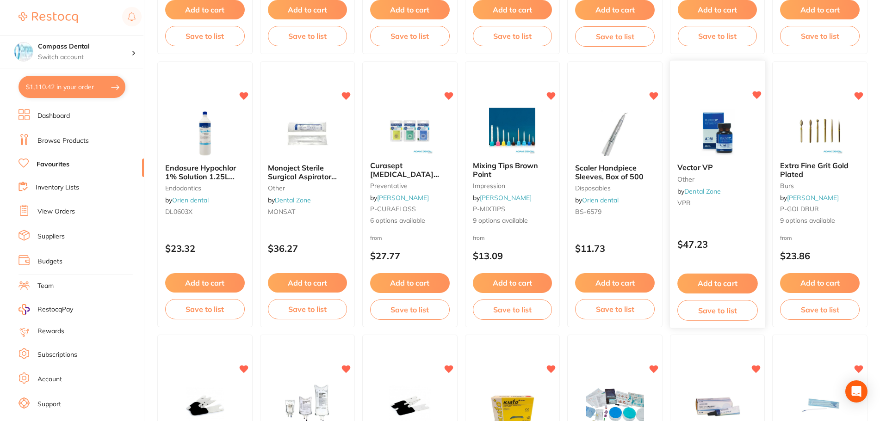
scroll to position [805, 0]
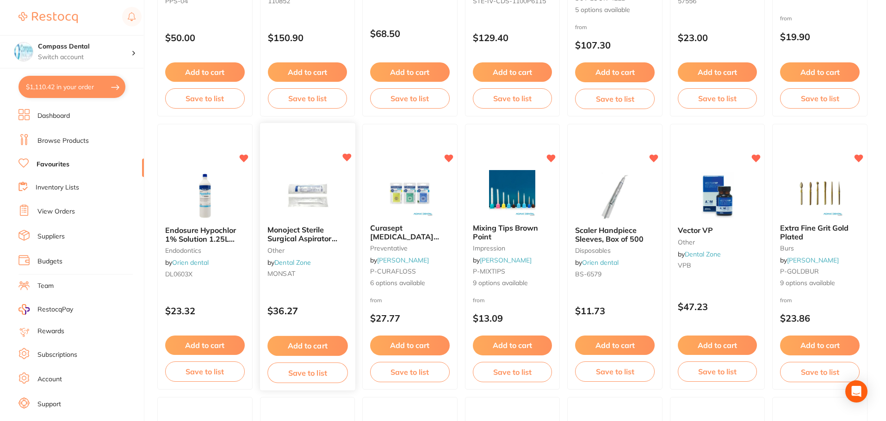
click at [297, 347] on button "Add to cart" at bounding box center [307, 346] width 80 height 20
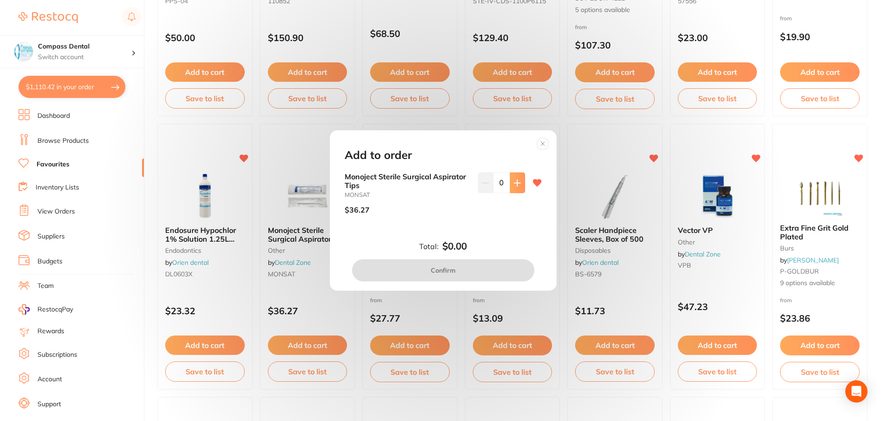
click at [516, 188] on button at bounding box center [517, 183] width 15 height 20
type input "3"
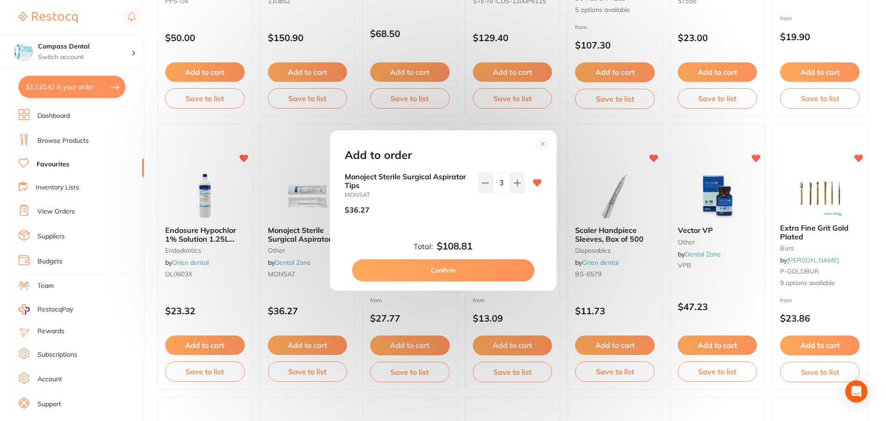
click at [468, 266] on button "Confirm" at bounding box center [443, 271] width 182 height 22
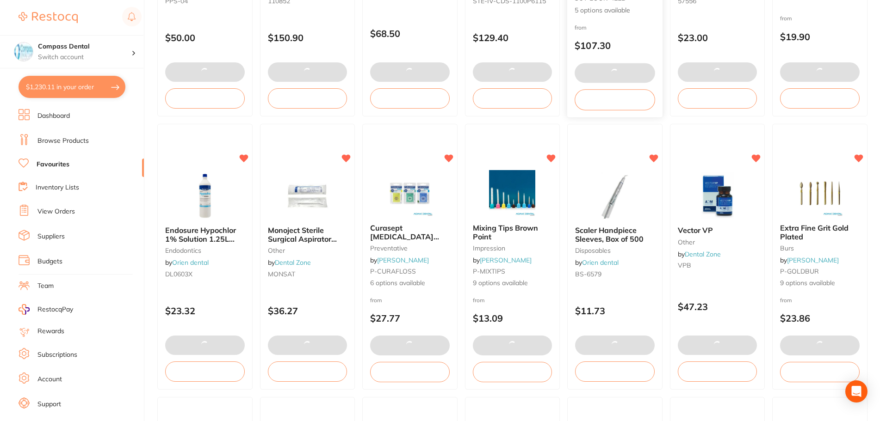
scroll to position [619, 0]
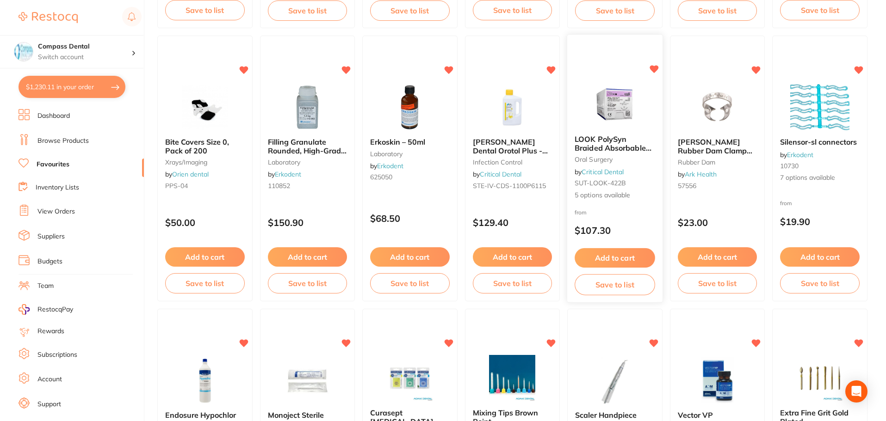
click at [620, 255] on button "Add to cart" at bounding box center [615, 258] width 80 height 20
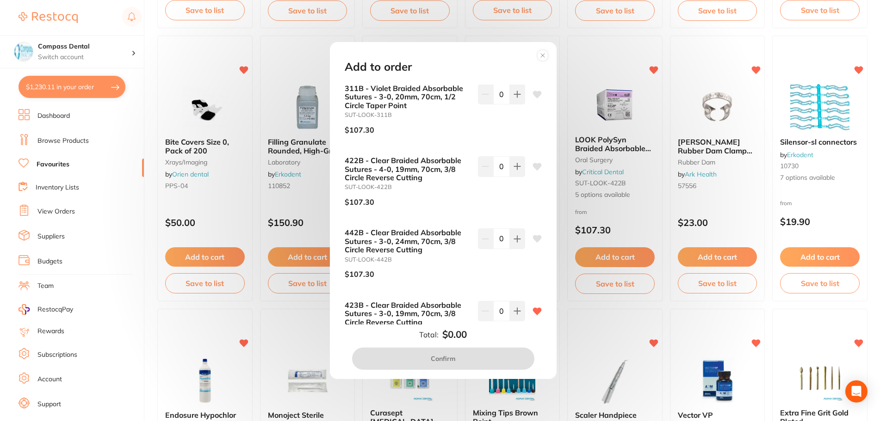
scroll to position [121, 0]
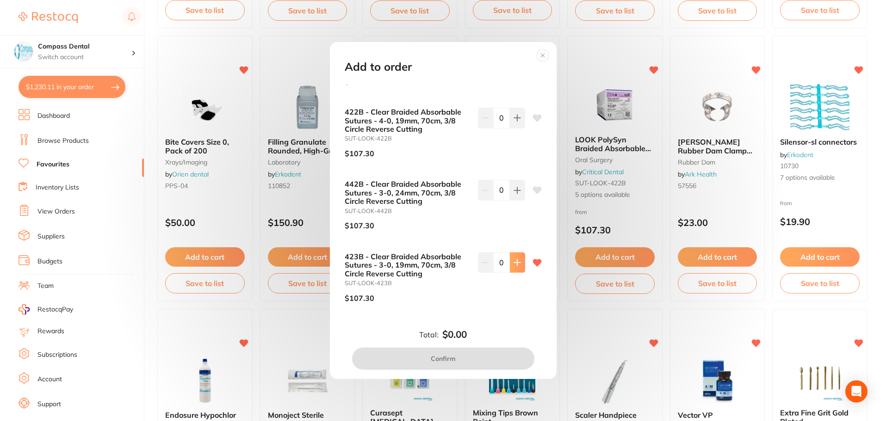
click at [514, 266] on icon at bounding box center [517, 262] width 7 height 7
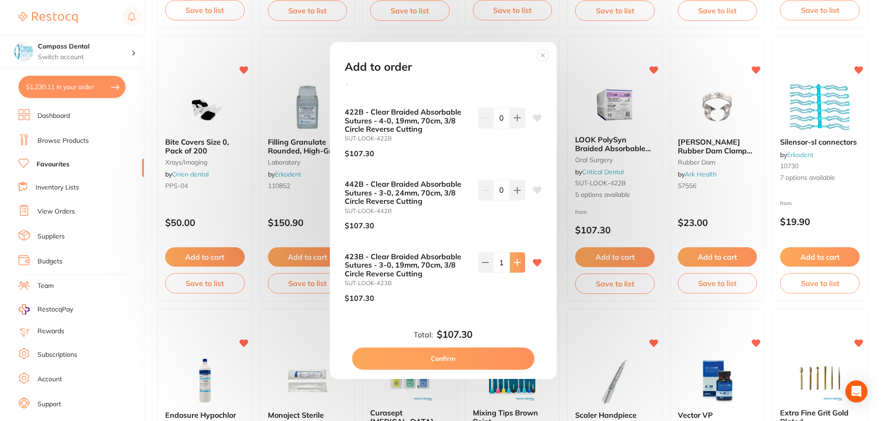
click at [514, 265] on icon at bounding box center [517, 262] width 7 height 7
type input "2"
click at [471, 352] on button "Confirm" at bounding box center [443, 359] width 182 height 22
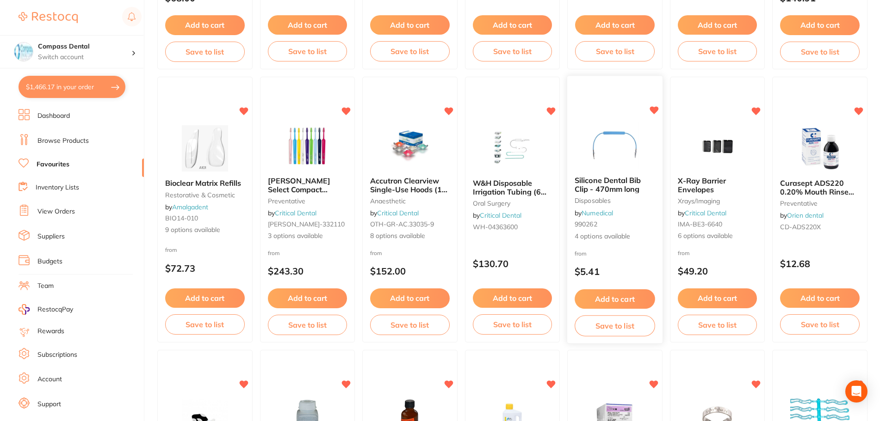
scroll to position [296, 0]
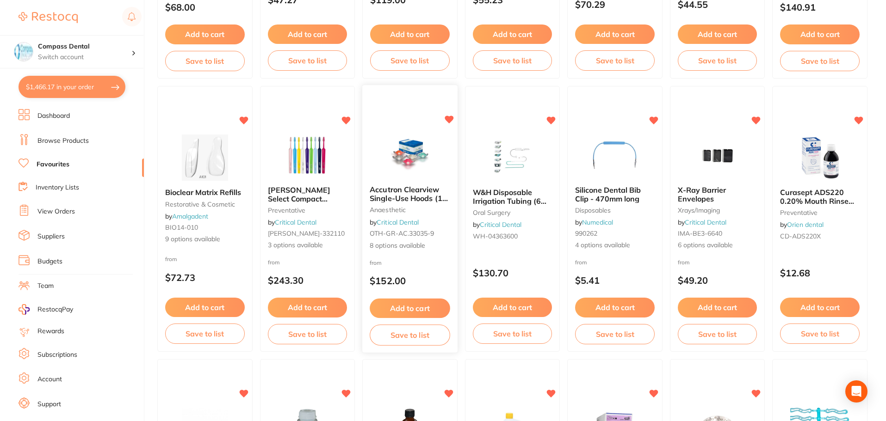
click at [406, 307] on button "Add to cart" at bounding box center [410, 309] width 80 height 20
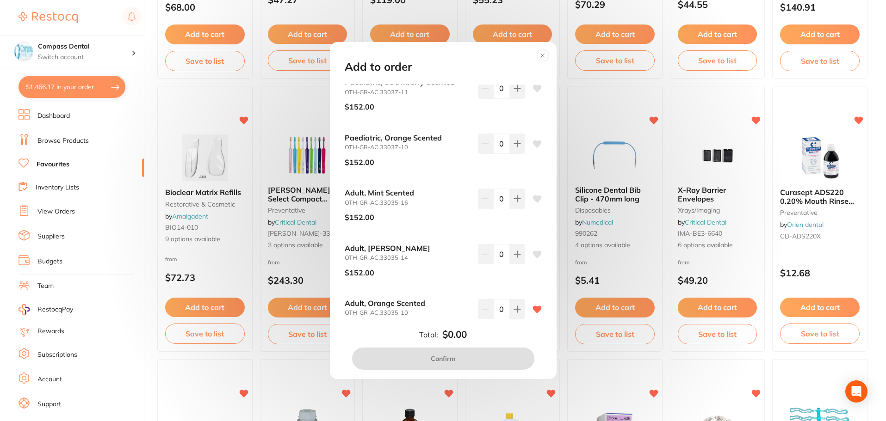
scroll to position [156, 0]
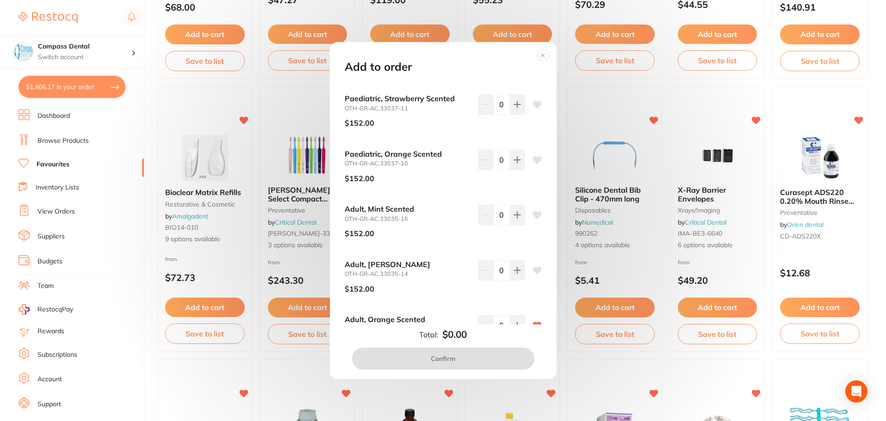
click at [536, 214] on icon at bounding box center [536, 215] width 9 height 7
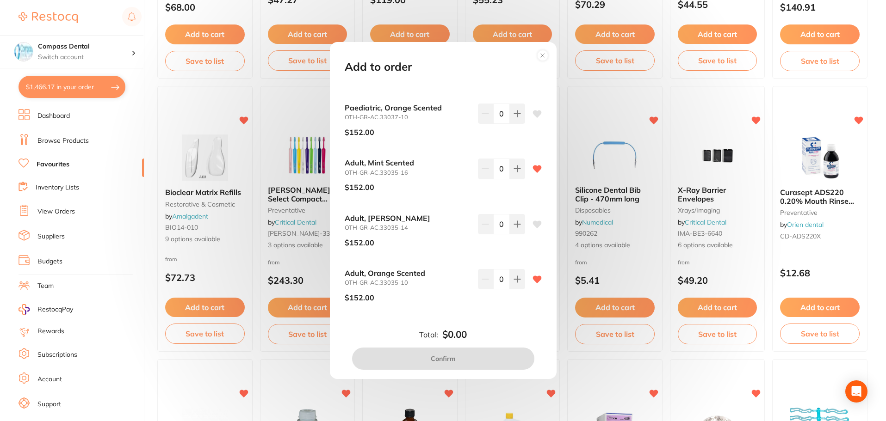
click at [535, 278] on icon at bounding box center [536, 279] width 9 height 7
click at [514, 173] on icon at bounding box center [517, 168] width 7 height 7
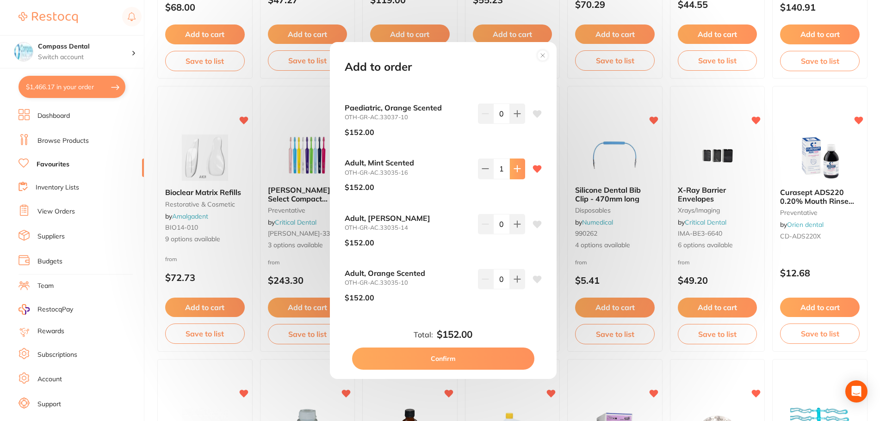
click at [511, 173] on button at bounding box center [517, 169] width 15 height 20
click at [487, 172] on icon at bounding box center [485, 168] width 7 height 7
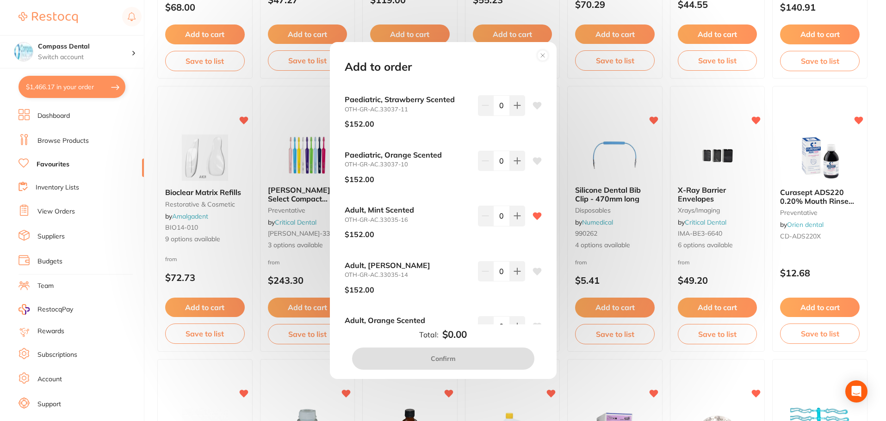
scroll to position [156, 0]
click at [514, 216] on icon at bounding box center [517, 214] width 7 height 7
type input "1"
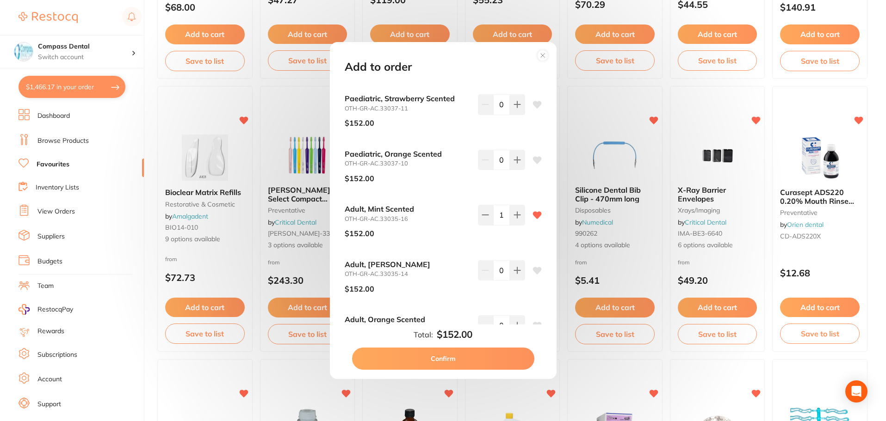
click at [434, 359] on button "Confirm" at bounding box center [443, 359] width 182 height 22
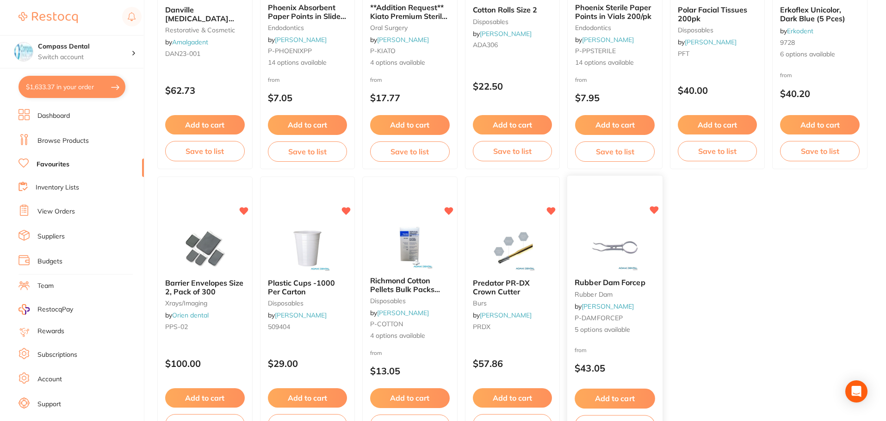
scroll to position [1915, 0]
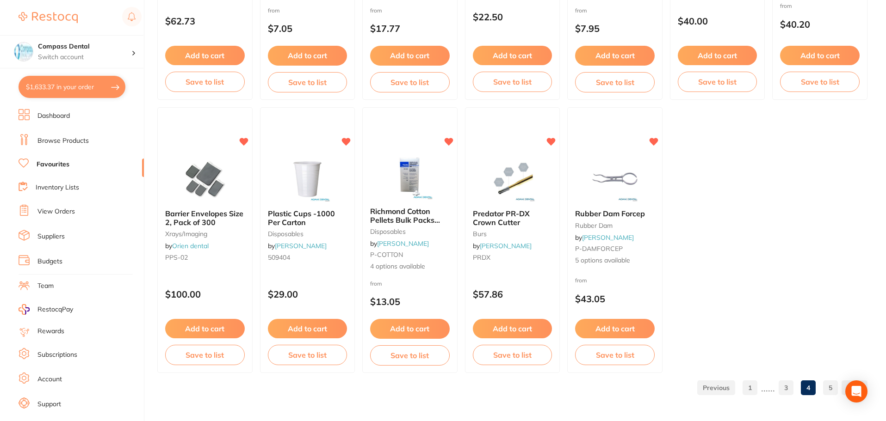
click at [832, 387] on link "5" at bounding box center [830, 388] width 15 height 19
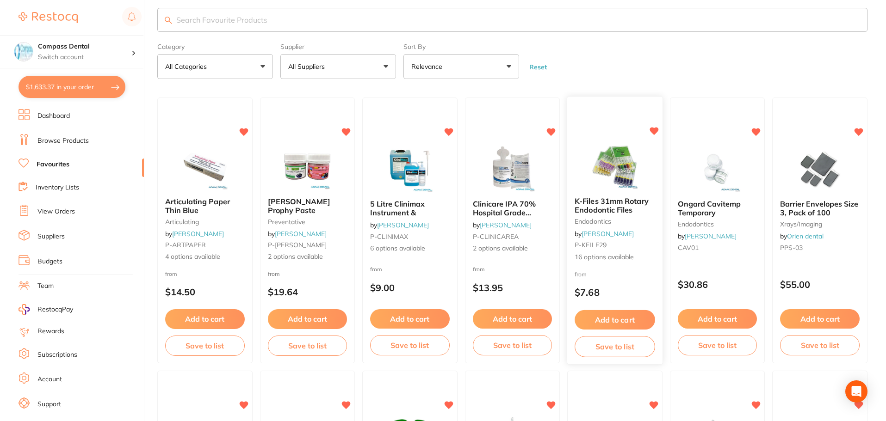
scroll to position [0, 0]
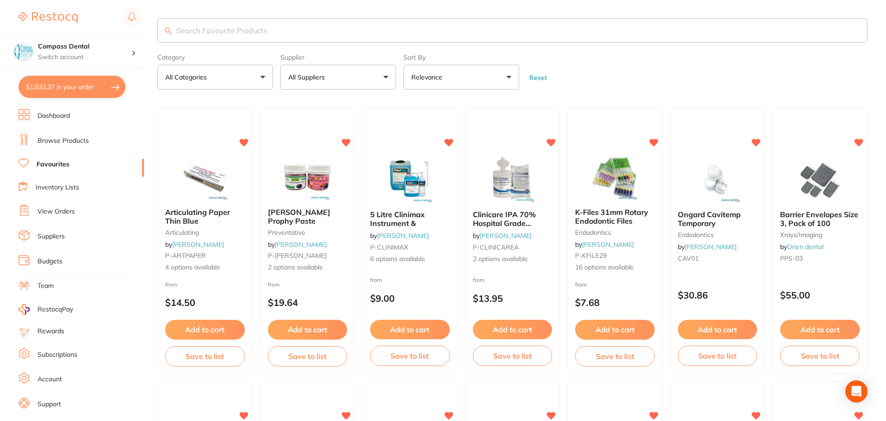
click at [385, 70] on button "All Suppliers" at bounding box center [338, 77] width 116 height 25
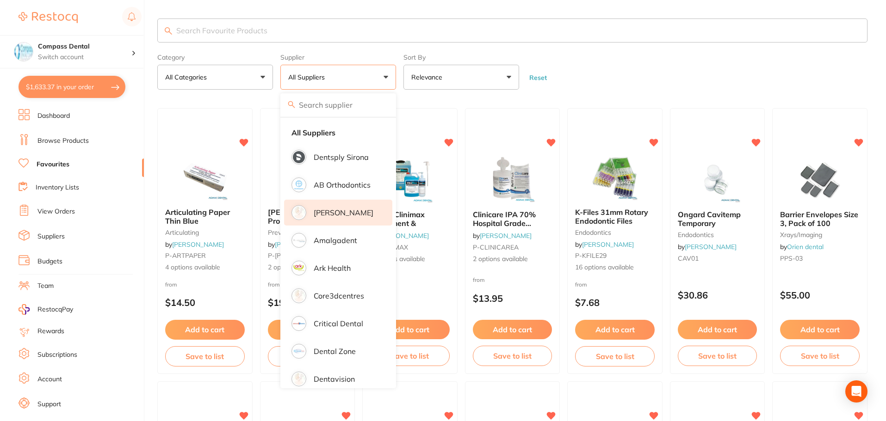
click at [329, 213] on p "[PERSON_NAME]" at bounding box center [344, 213] width 60 height 8
click at [639, 87] on form "Category All Categories All Categories anaesthetic articulating burs crown & br…" at bounding box center [512, 70] width 710 height 40
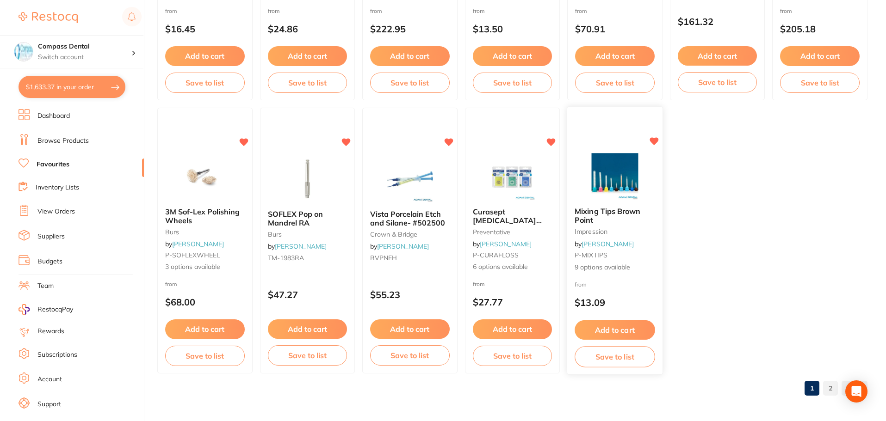
scroll to position [1915, 0]
click at [831, 390] on link "2" at bounding box center [830, 388] width 15 height 19
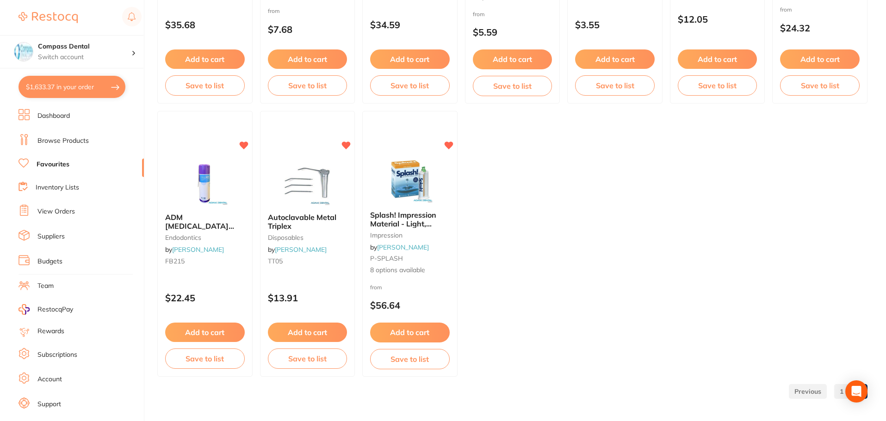
scroll to position [1641, 0]
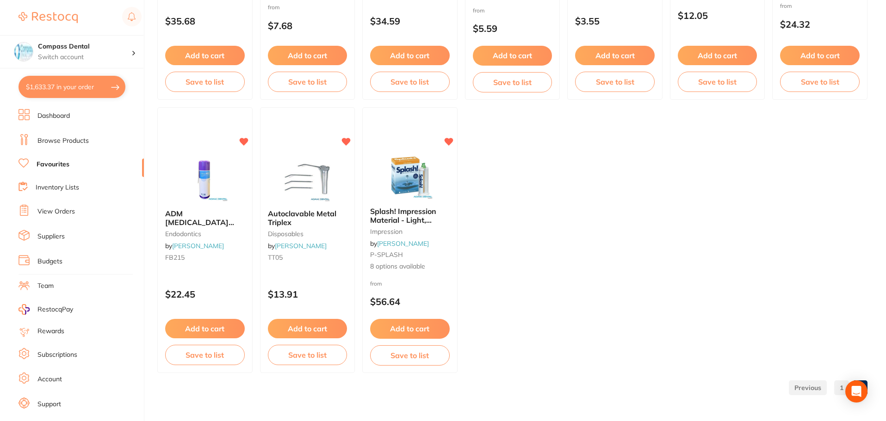
click at [73, 140] on link "Browse Products" at bounding box center [62, 140] width 51 height 9
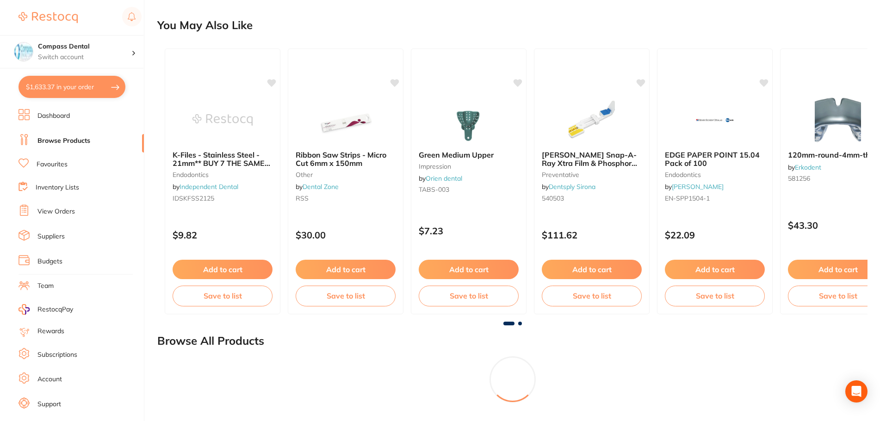
click at [71, 143] on link "Browse Products" at bounding box center [63, 140] width 53 height 9
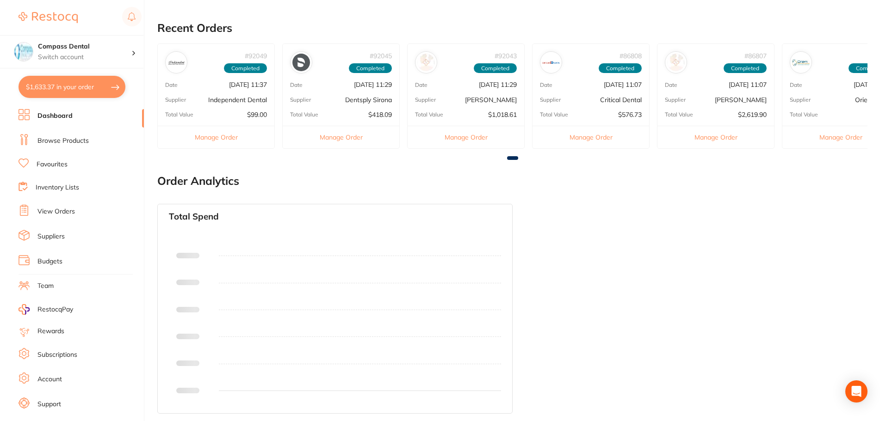
click at [61, 114] on link "Dashboard" at bounding box center [54, 115] width 35 height 9
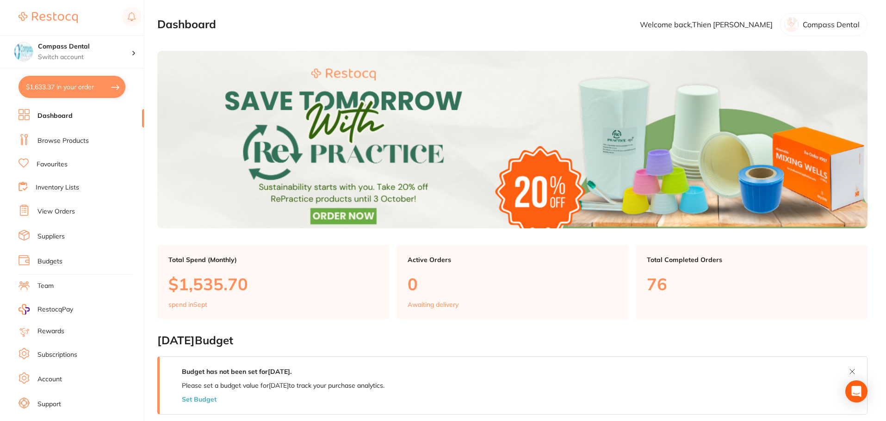
click at [62, 117] on link "Dashboard" at bounding box center [54, 115] width 35 height 9
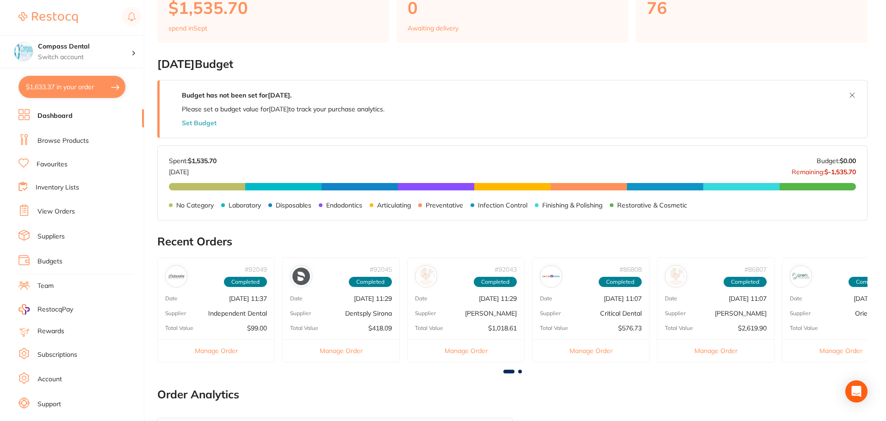
scroll to position [278, 0]
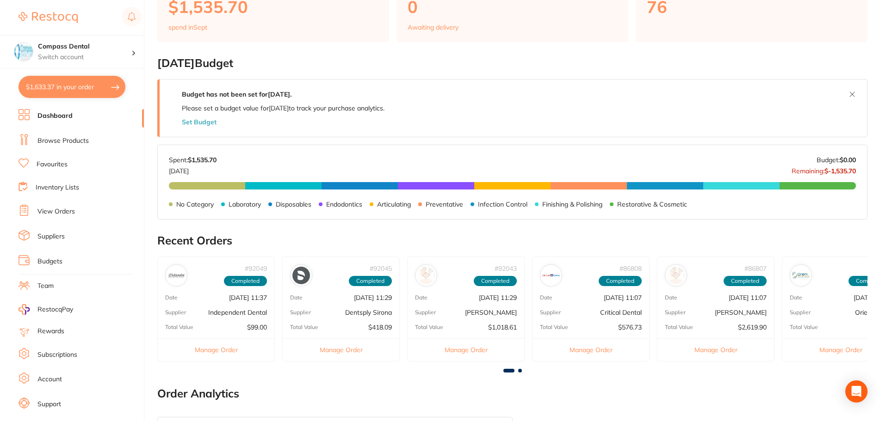
click at [78, 139] on link "Browse Products" at bounding box center [62, 140] width 51 height 9
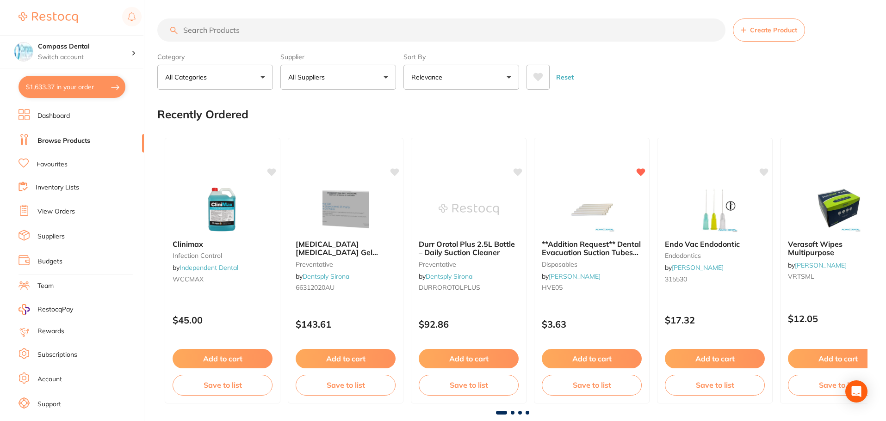
click at [291, 30] on input "search" at bounding box center [441, 30] width 568 height 23
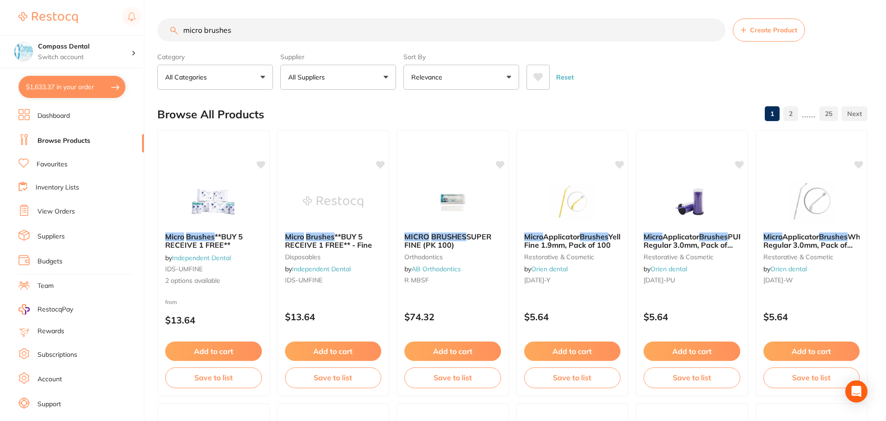
click at [184, 30] on input "micro brushes" at bounding box center [441, 30] width 568 height 23
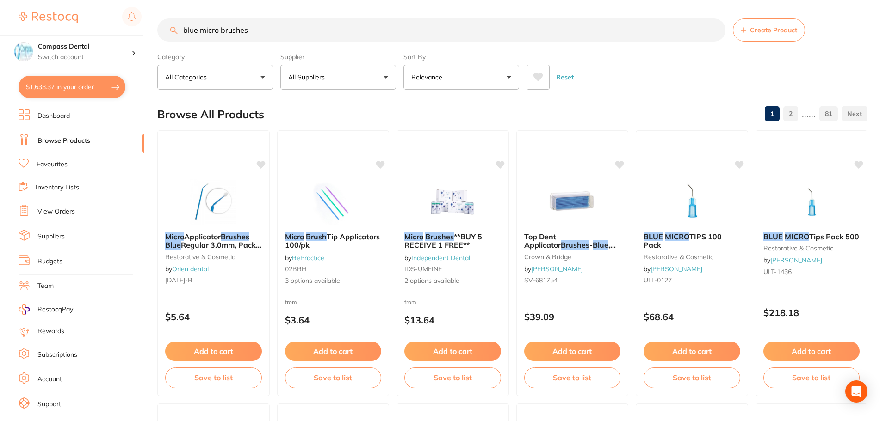
type input "blue micro brushes"
click at [385, 77] on button "All Suppliers" at bounding box center [338, 77] width 116 height 25
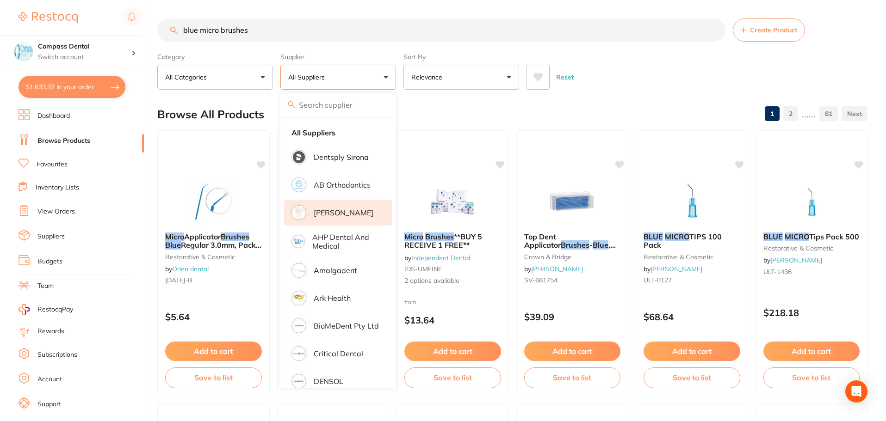
click at [334, 212] on p "[PERSON_NAME]" at bounding box center [344, 213] width 60 height 8
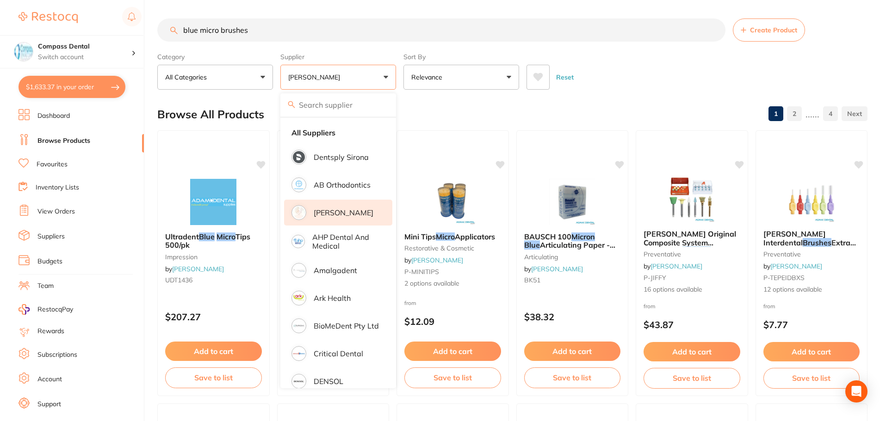
click at [675, 74] on div "Reset" at bounding box center [693, 73] width 334 height 32
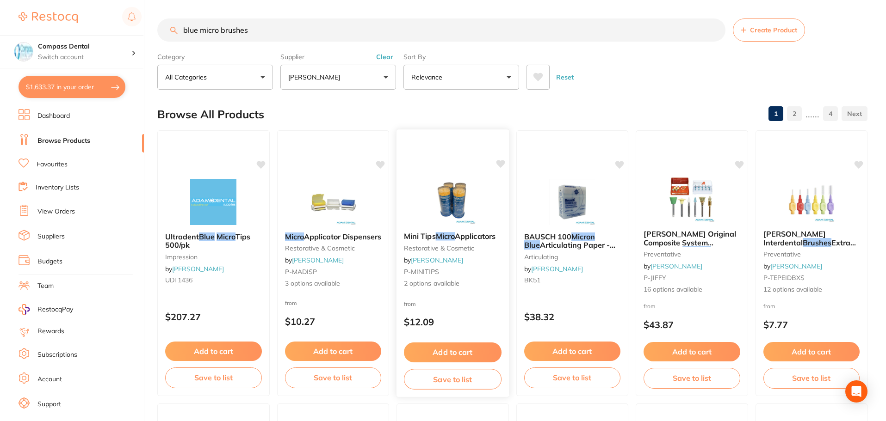
click at [432, 234] on span "Mini Tips" at bounding box center [420, 236] width 32 height 9
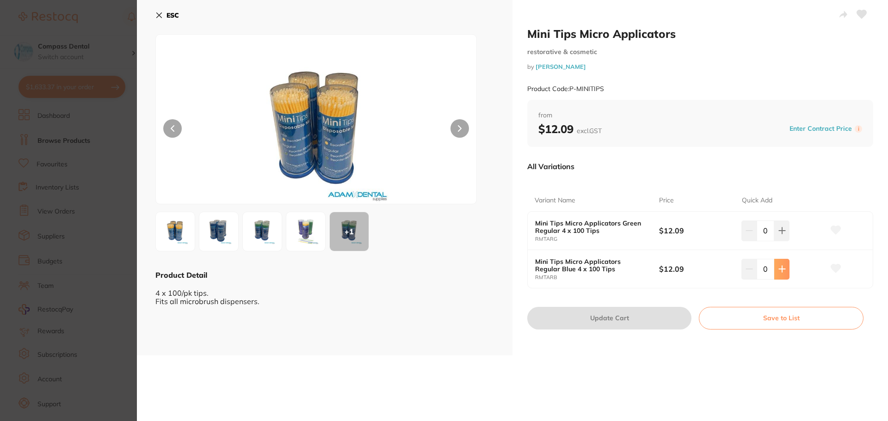
click at [785, 272] on button at bounding box center [781, 269] width 15 height 20
type input "1"
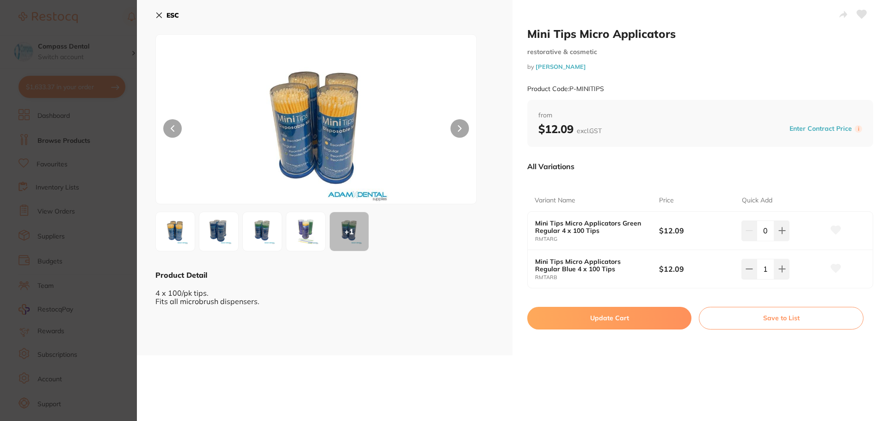
click at [622, 315] on button "Update Cart" at bounding box center [609, 318] width 164 height 22
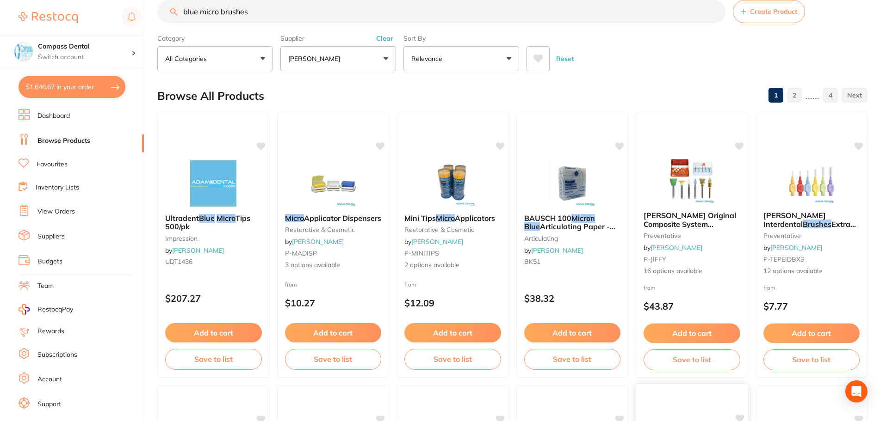
scroll to position [0, 0]
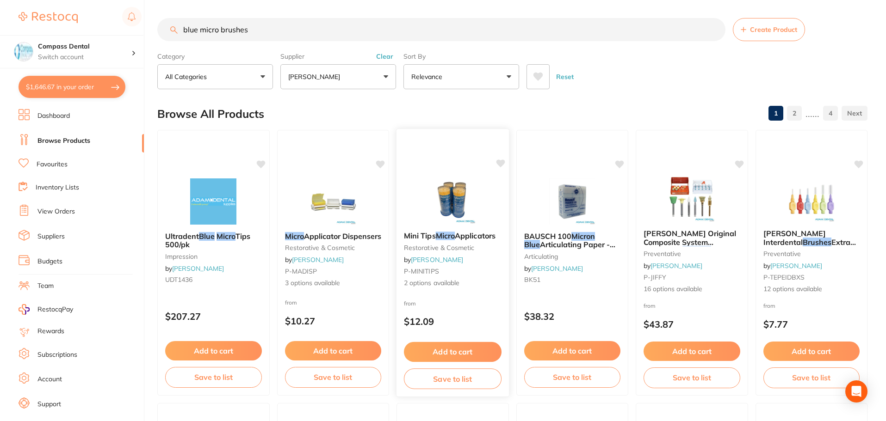
click at [502, 166] on icon at bounding box center [499, 163] width 9 height 9
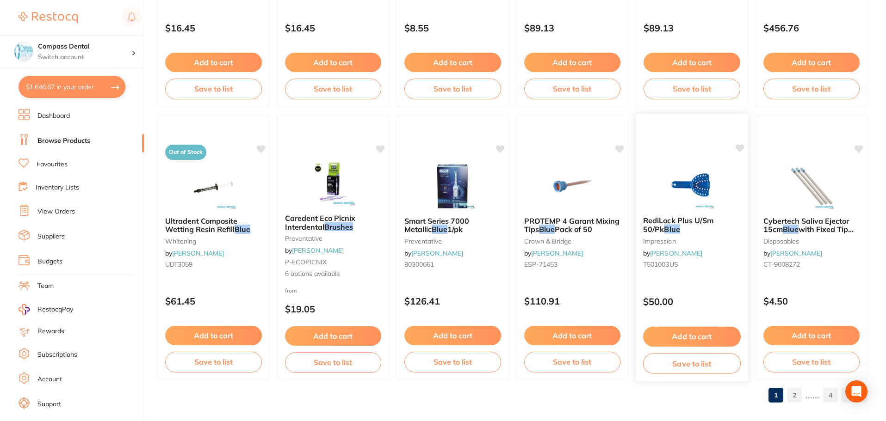
scroll to position [2210, 0]
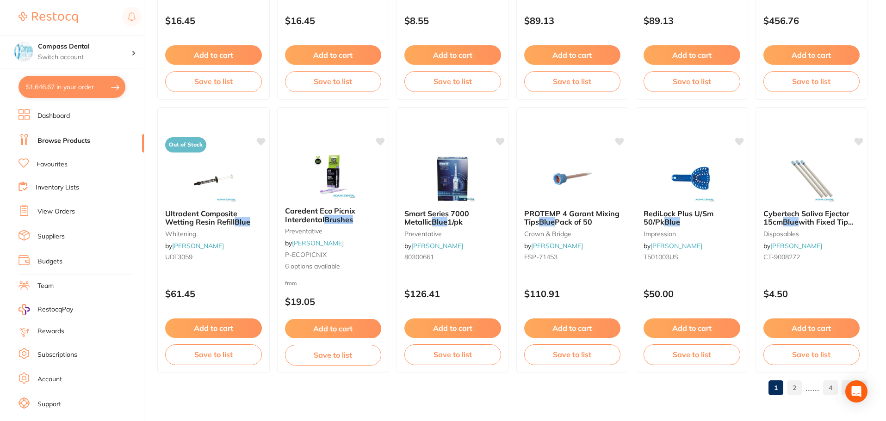
click at [797, 391] on link "2" at bounding box center [794, 388] width 15 height 19
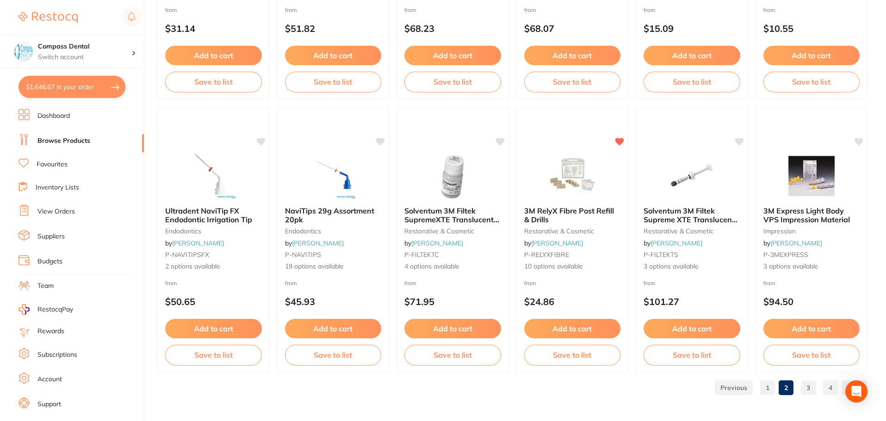
click at [807, 395] on link "3" at bounding box center [808, 388] width 15 height 19
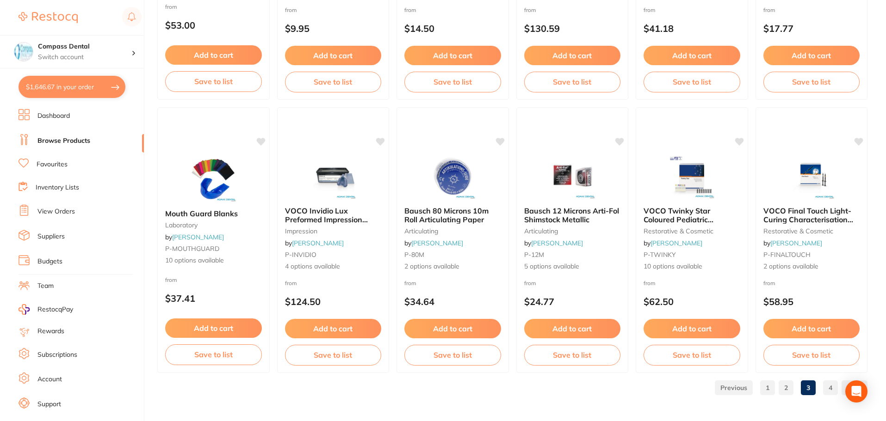
click at [829, 385] on link "4" at bounding box center [830, 388] width 15 height 19
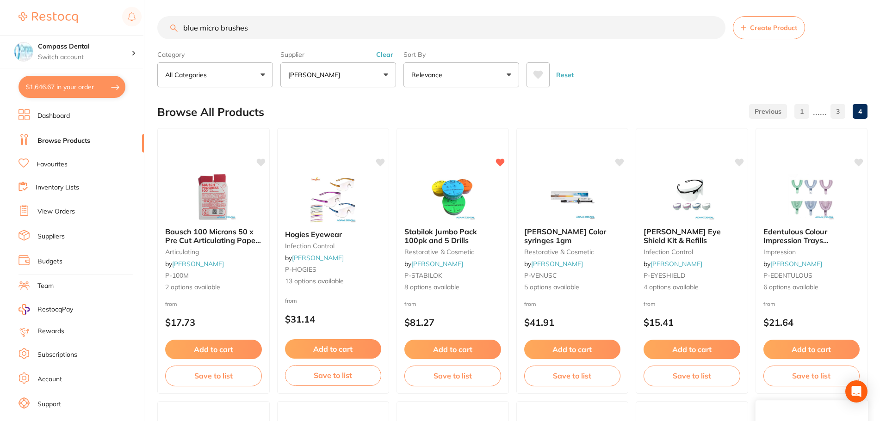
scroll to position [0, 0]
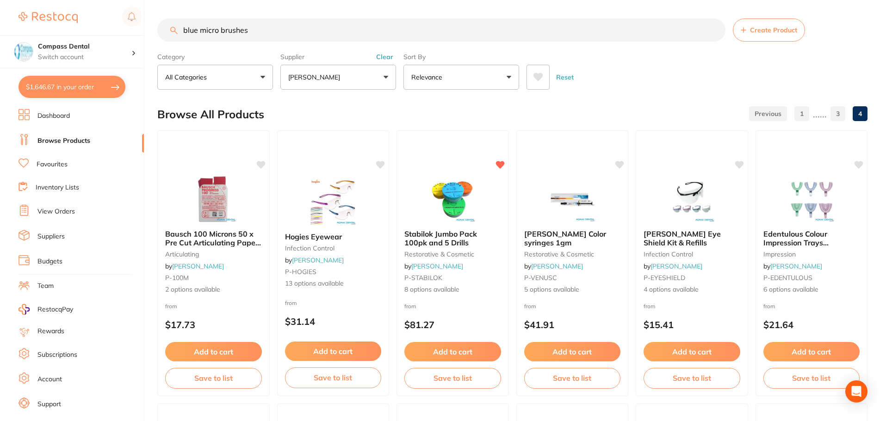
click at [680, 85] on div "Reset" at bounding box center [693, 73] width 334 height 32
click at [53, 166] on link "Favourites" at bounding box center [52, 164] width 31 height 9
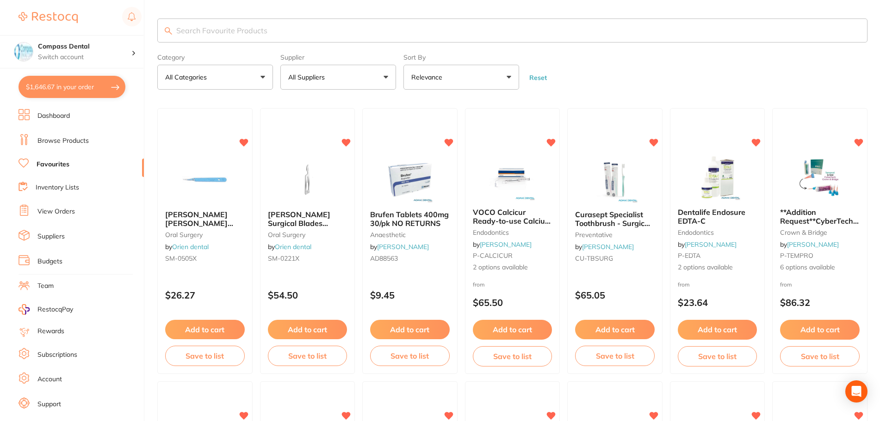
drag, startPoint x: 60, startPoint y: 85, endPoint x: 500, endPoint y: 191, distance: 452.5
click at [60, 86] on button "$1,646.67 in your order" at bounding box center [72, 87] width 107 height 22
checkbox input "true"
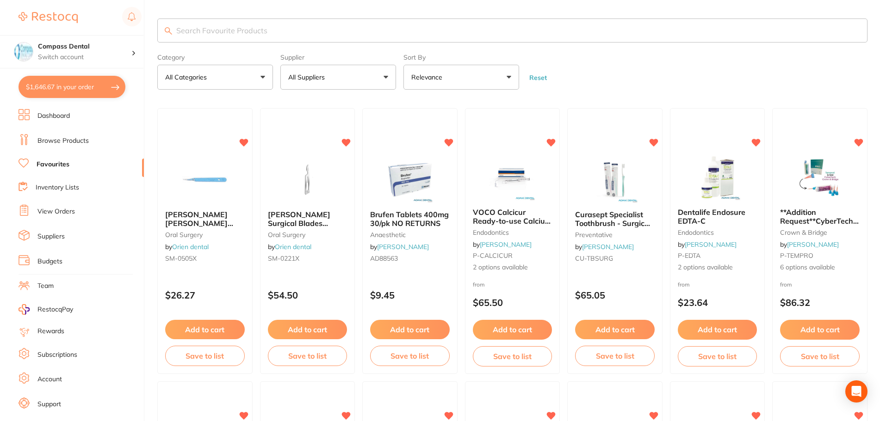
checkbox input "true"
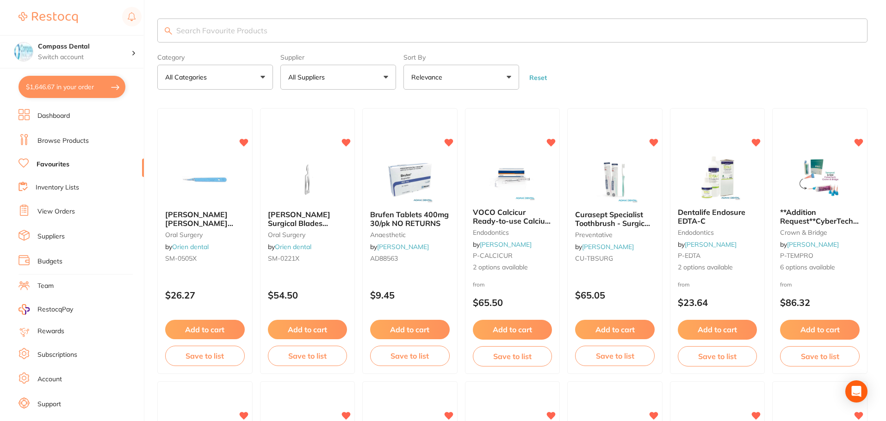
checkbox input "true"
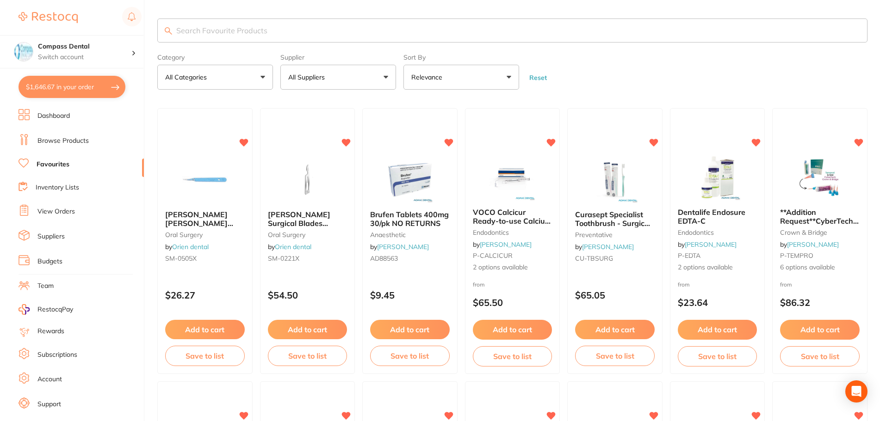
checkbox input "true"
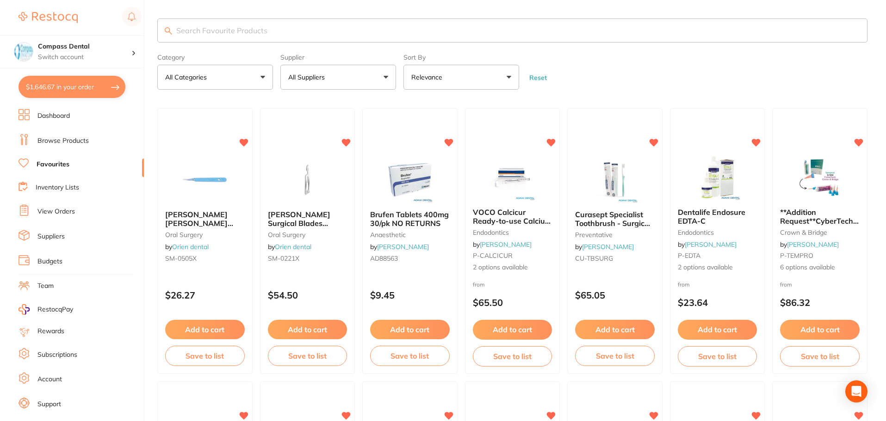
checkbox input "true"
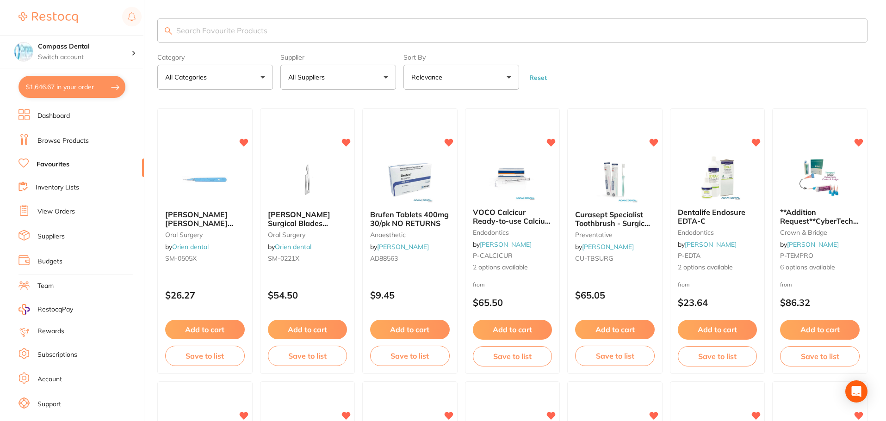
checkbox input "true"
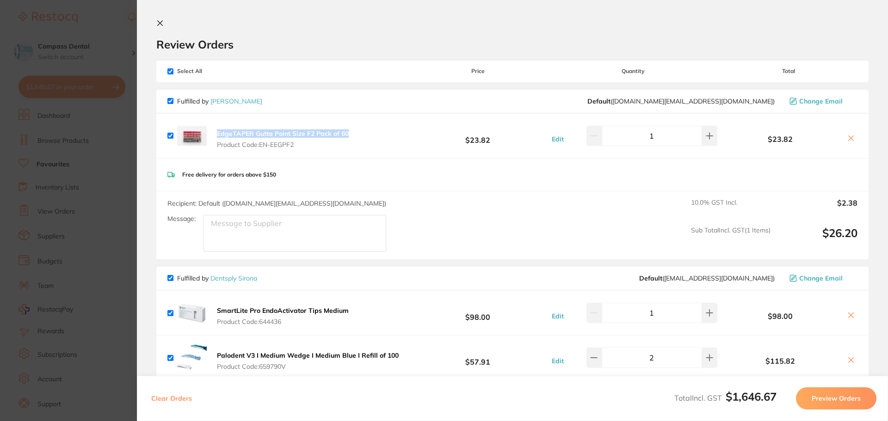
drag, startPoint x: 214, startPoint y: 134, endPoint x: 353, endPoint y: 133, distance: 138.8
click at [353, 133] on div "EdgeTAPER Gutta Point Size F2 Pack of 60 Product Code: EN-EEGPF2 $23.82 Edit 1 …" at bounding box center [512, 136] width 712 height 44
copy b "EdgeTAPER Gutta Point Size F2 Pack of 60"
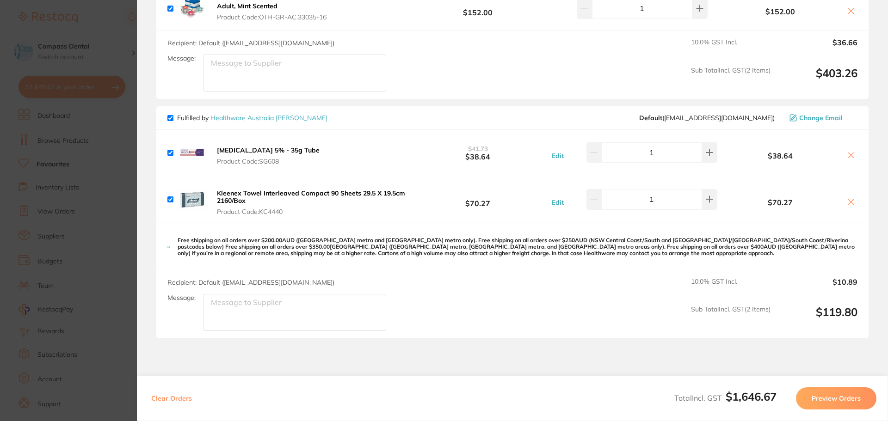
scroll to position [1665, 0]
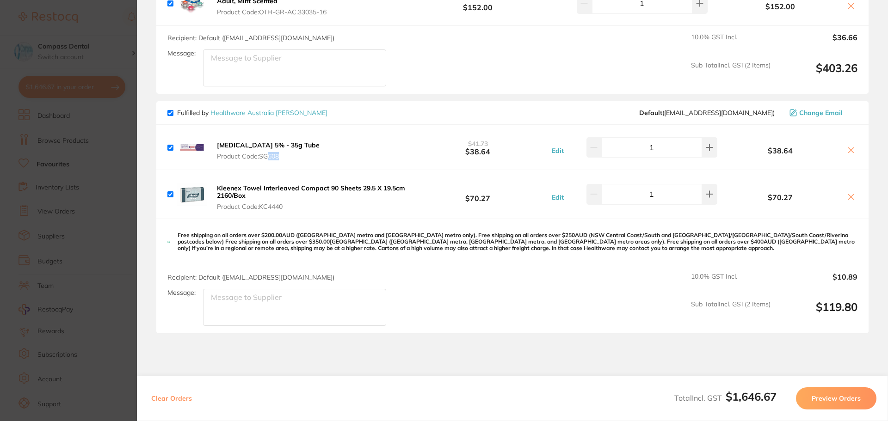
drag, startPoint x: 291, startPoint y: 145, endPoint x: 271, endPoint y: 147, distance: 19.5
click at [271, 147] on div "Xylocaine 5% - 35g Tube Product Code: SG608 $41.73 $38.64 Edit 1 $38.64" at bounding box center [512, 147] width 712 height 44
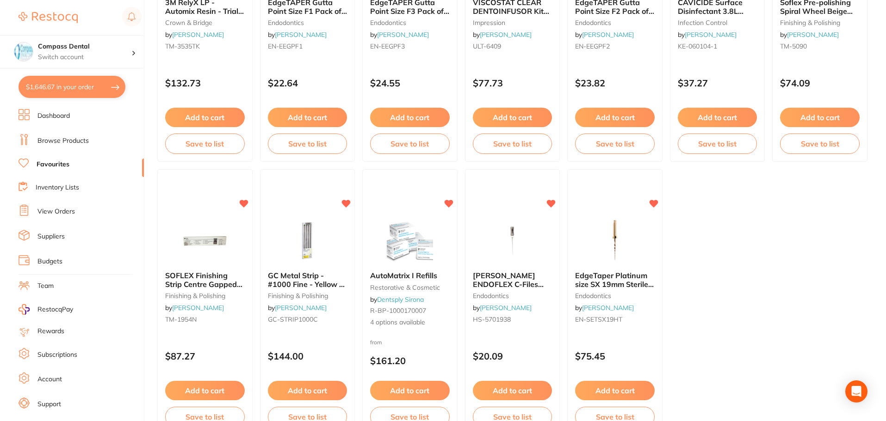
scroll to position [1897, 0]
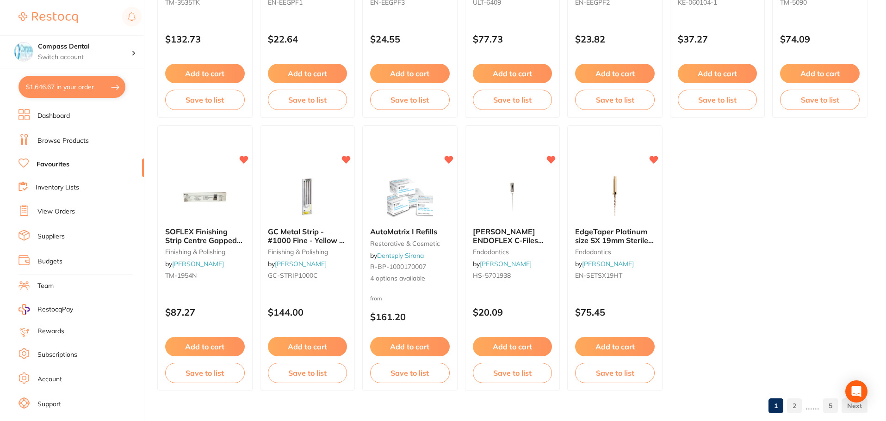
click at [796, 413] on link "2" at bounding box center [794, 406] width 15 height 19
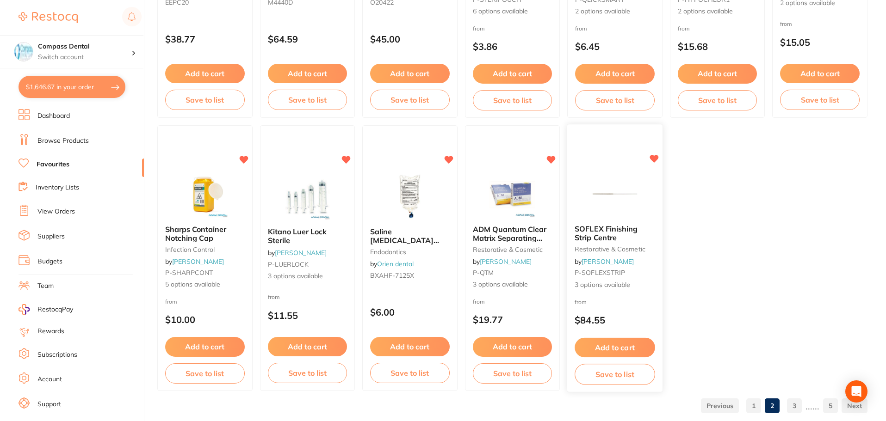
click at [613, 231] on span "SOFLEX Finishing Strip Centre" at bounding box center [606, 233] width 63 height 18
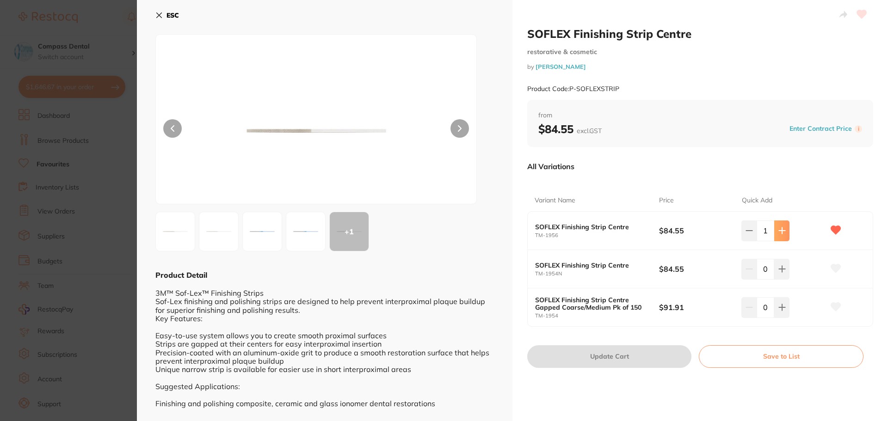
click at [781, 232] on icon at bounding box center [782, 230] width 7 height 7
type input "2"
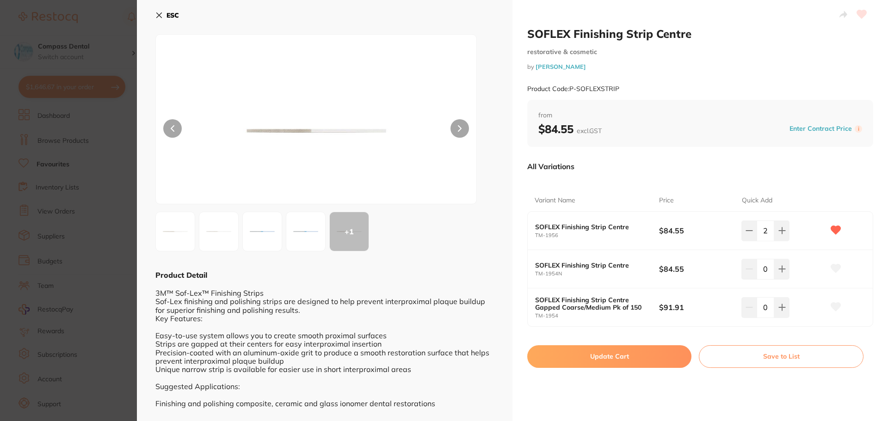
click at [634, 364] on button "Update Cart" at bounding box center [609, 357] width 164 height 22
type input "2"
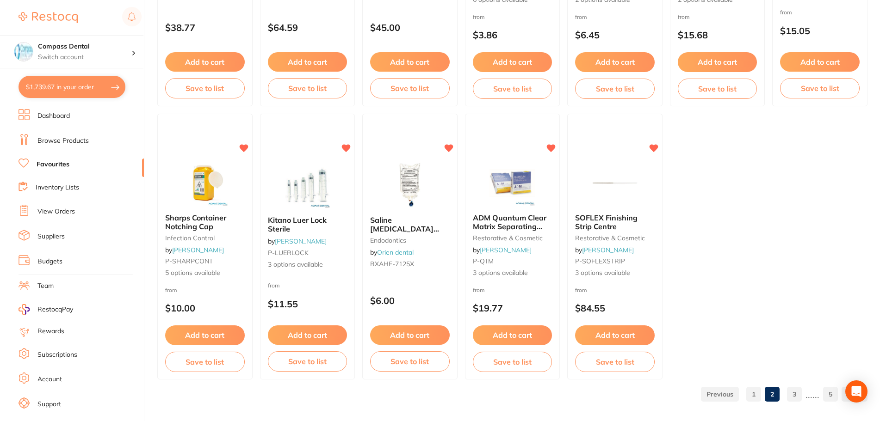
scroll to position [1915, 0]
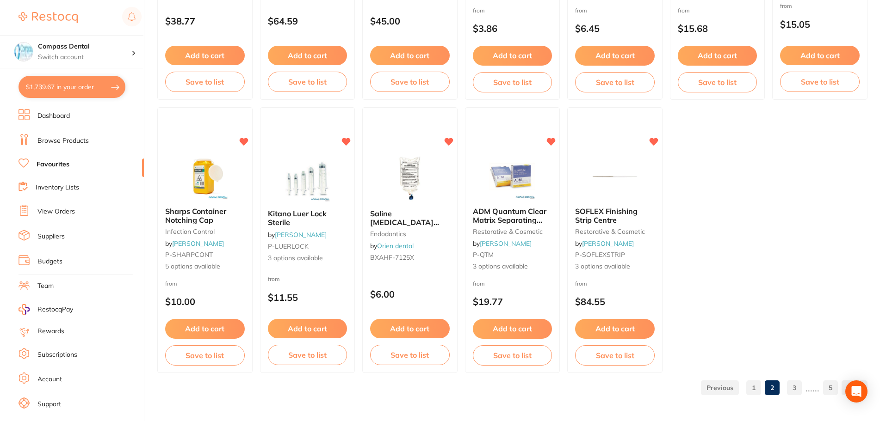
click at [790, 390] on link "3" at bounding box center [794, 388] width 15 height 19
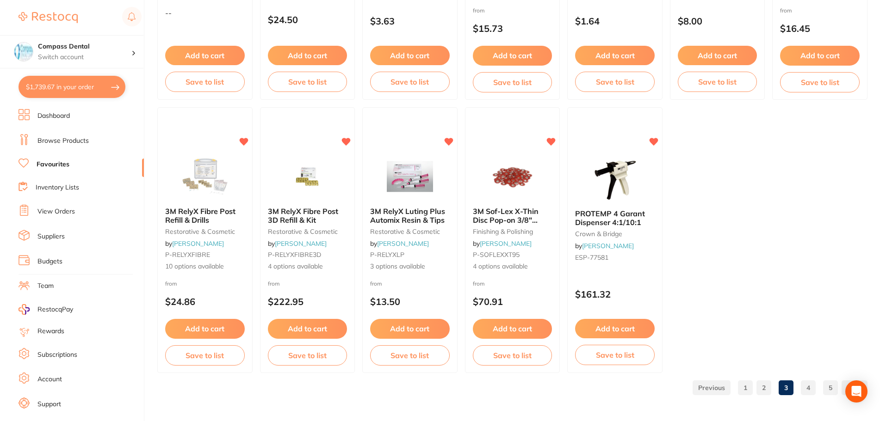
click at [814, 392] on link "4" at bounding box center [808, 388] width 15 height 19
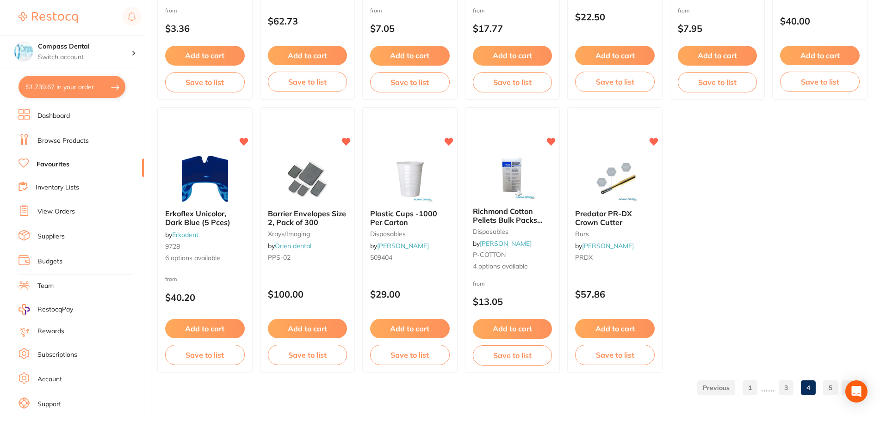
click at [68, 137] on link "Browse Products" at bounding box center [62, 140] width 51 height 9
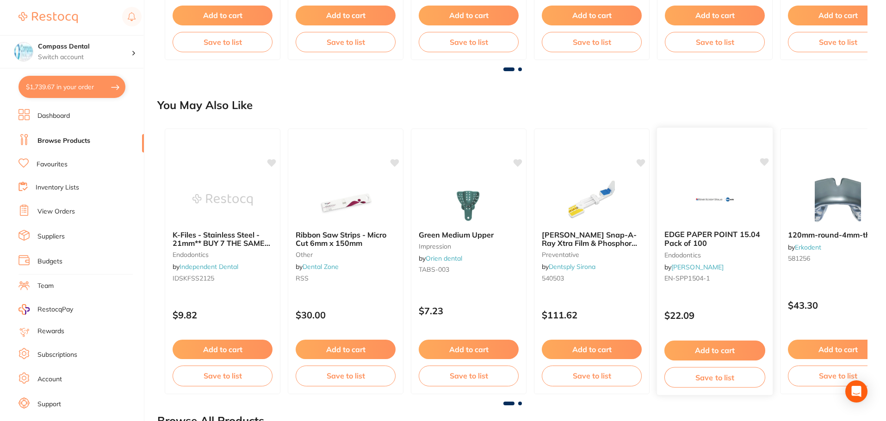
scroll to position [694, 0]
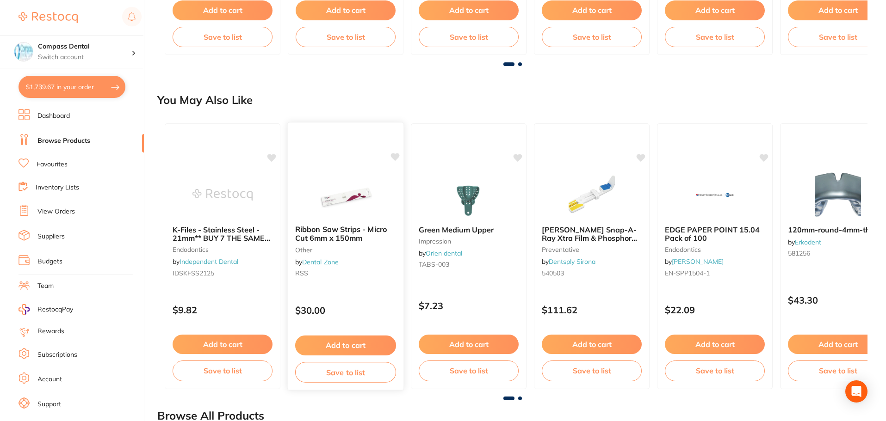
click at [322, 231] on b "Ribbon Saw Strips - Micro Cut 6mm x 150mm" at bounding box center [345, 233] width 101 height 17
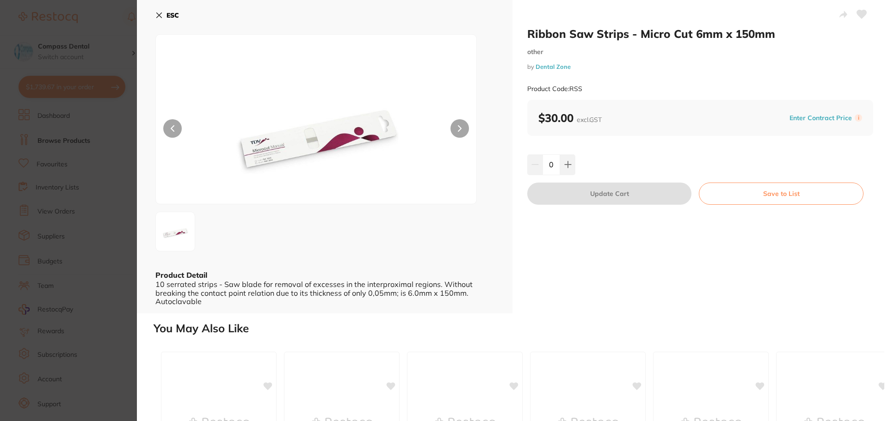
click at [157, 13] on icon at bounding box center [159, 15] width 5 height 5
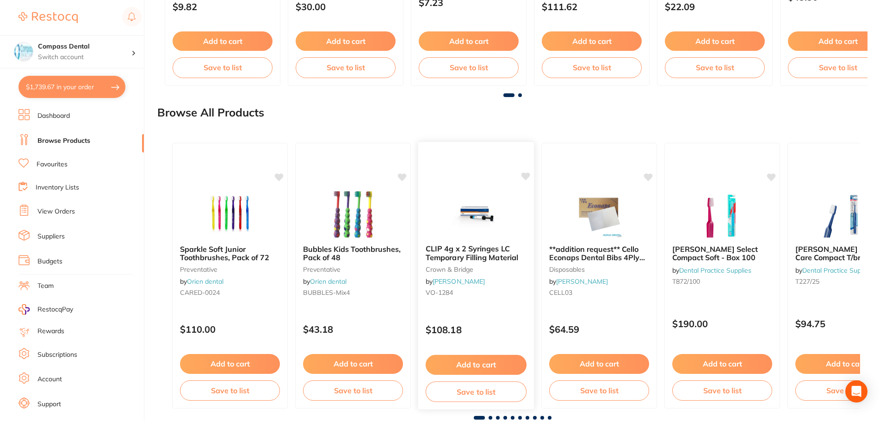
scroll to position [1022, 0]
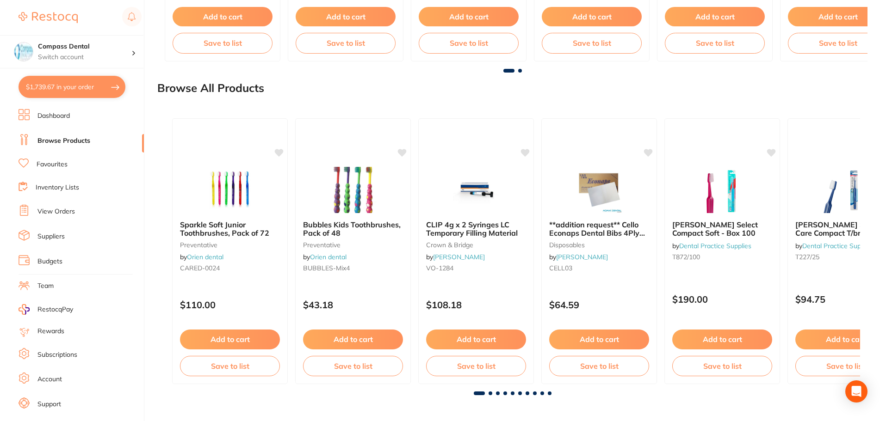
click at [490, 395] on span at bounding box center [491, 394] width 4 height 4
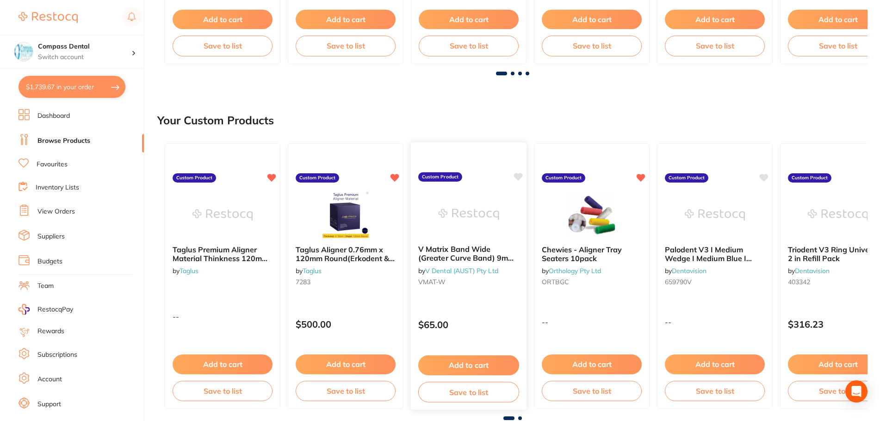
scroll to position [370, 0]
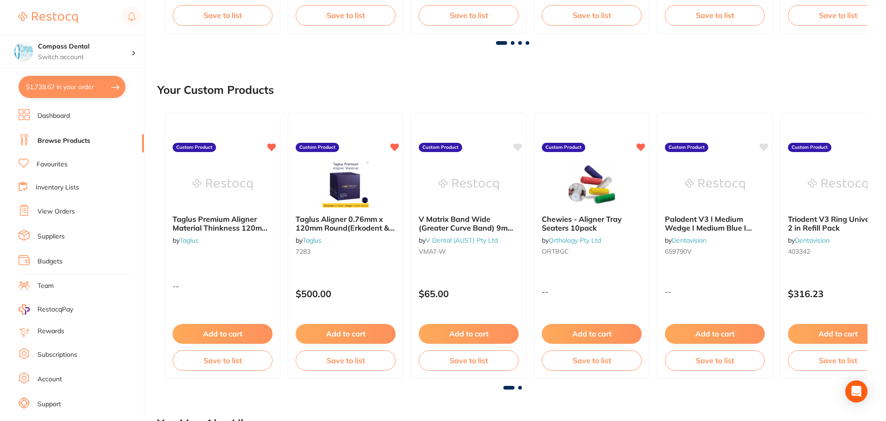
click at [512, 44] on span at bounding box center [513, 43] width 4 height 4
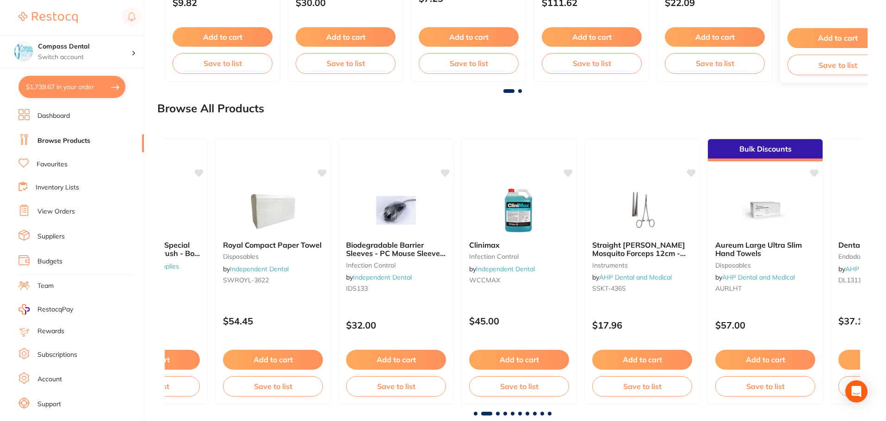
scroll to position [1022, 0]
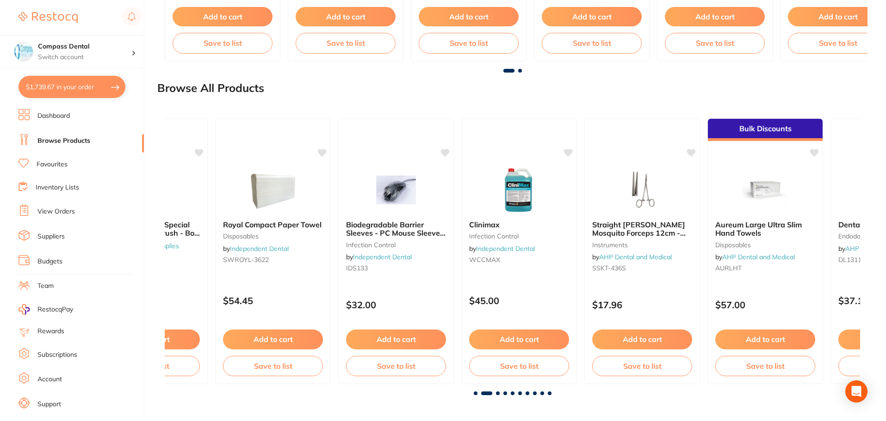
click at [549, 395] on span at bounding box center [550, 394] width 4 height 4
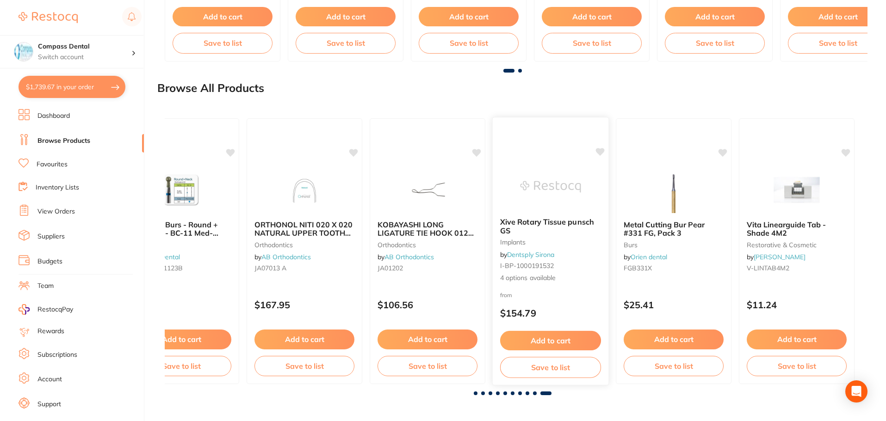
scroll to position [0, 5957]
click at [45, 214] on link "View Orders" at bounding box center [55, 211] width 37 height 9
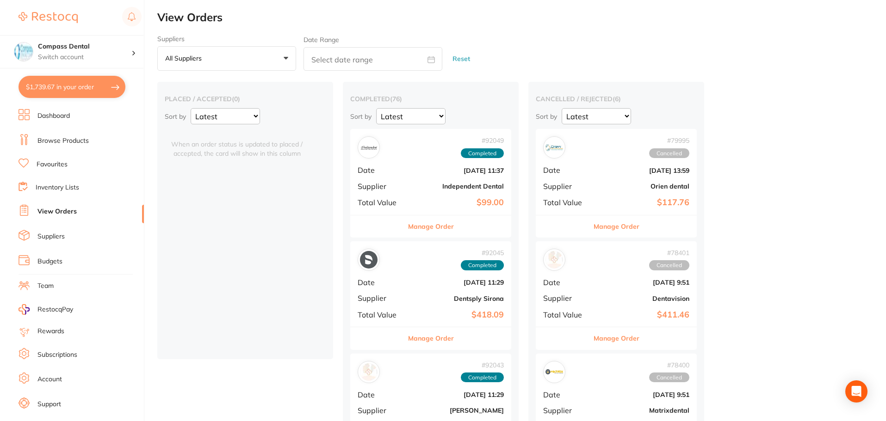
click at [56, 234] on link "Suppliers" at bounding box center [50, 236] width 27 height 9
